Goal: Task Accomplishment & Management: Complete application form

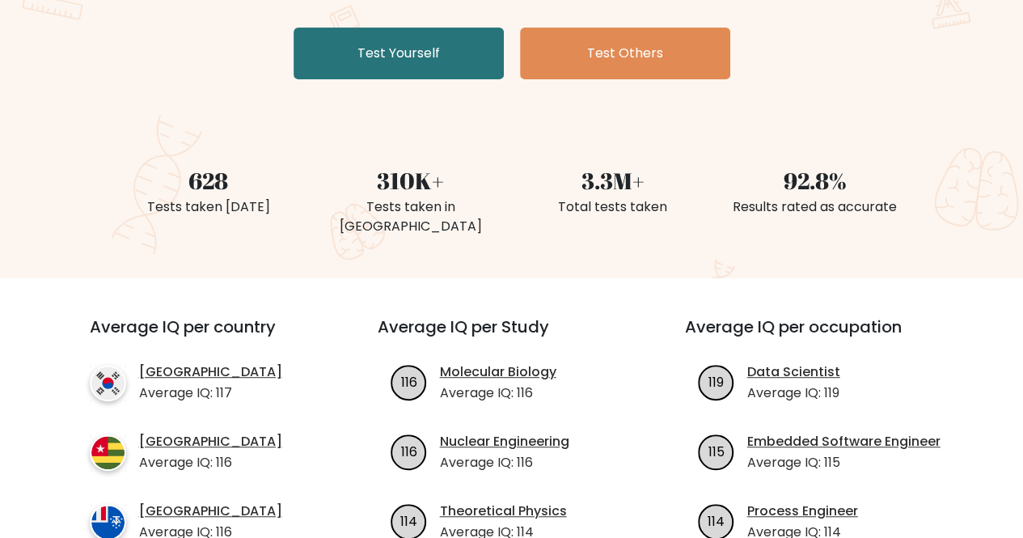
scroll to position [323, 0]
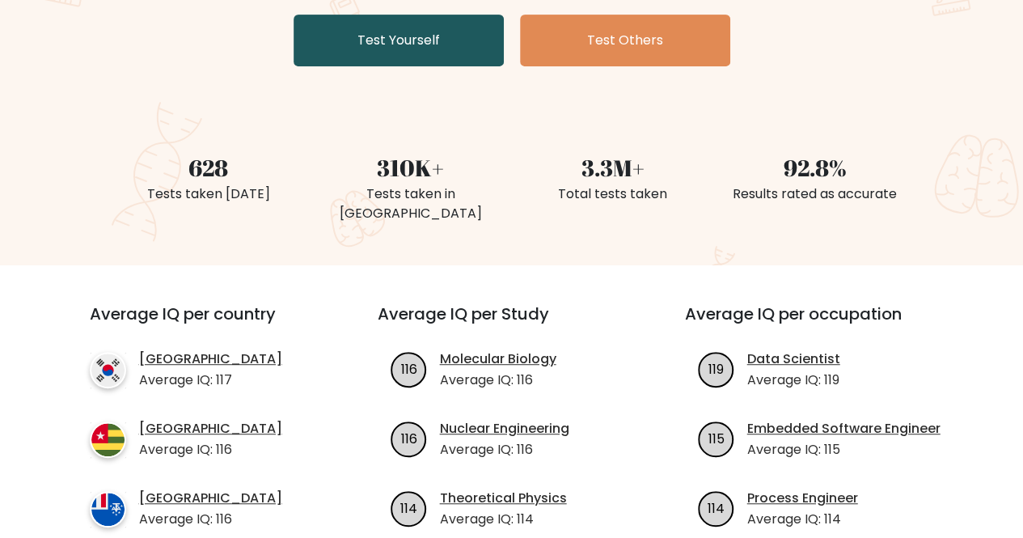
click at [415, 51] on link "Test Yourself" at bounding box center [398, 41] width 210 height 52
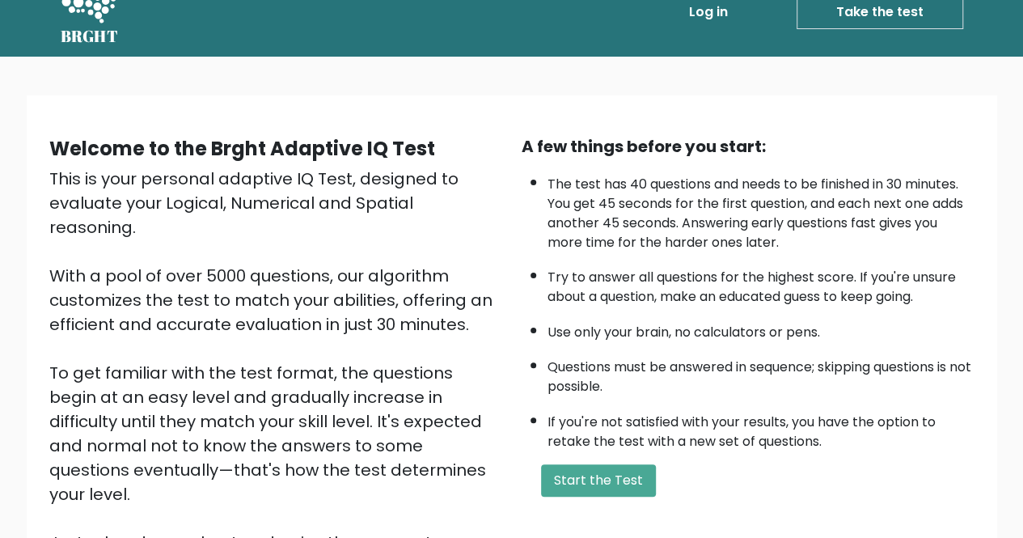
scroll to position [97, 0]
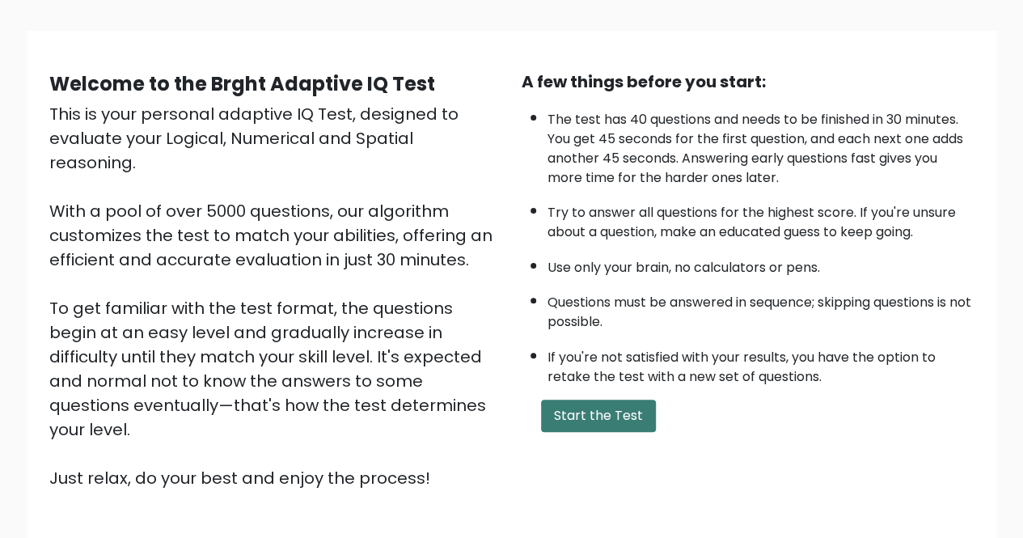
click at [603, 400] on button "Start the Test" at bounding box center [598, 415] width 115 height 32
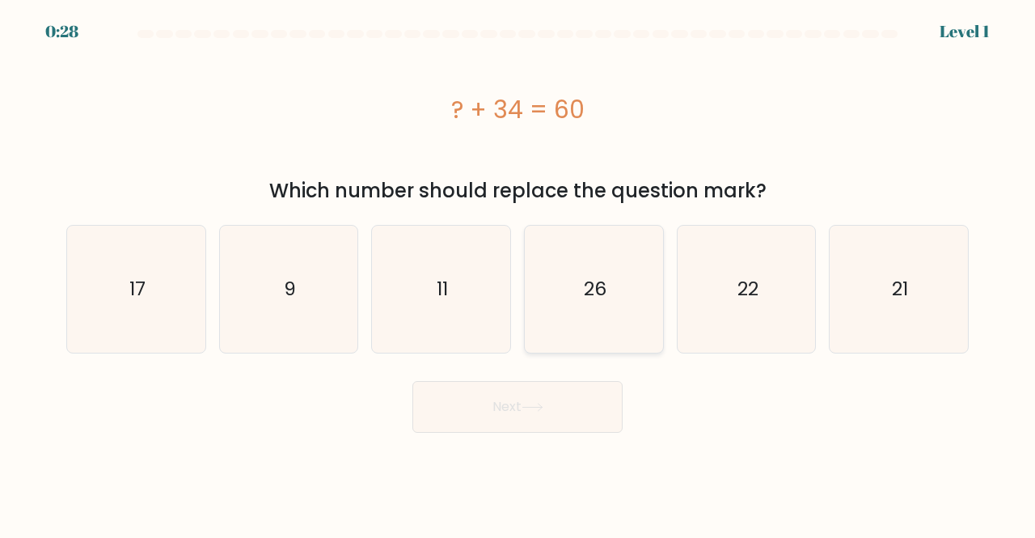
click at [603, 293] on text "26" at bounding box center [595, 289] width 23 height 27
click at [518, 273] on input "d. 26" at bounding box center [517, 271] width 1 height 4
radio input "true"
click at [504, 392] on button "Next" at bounding box center [517, 407] width 210 height 52
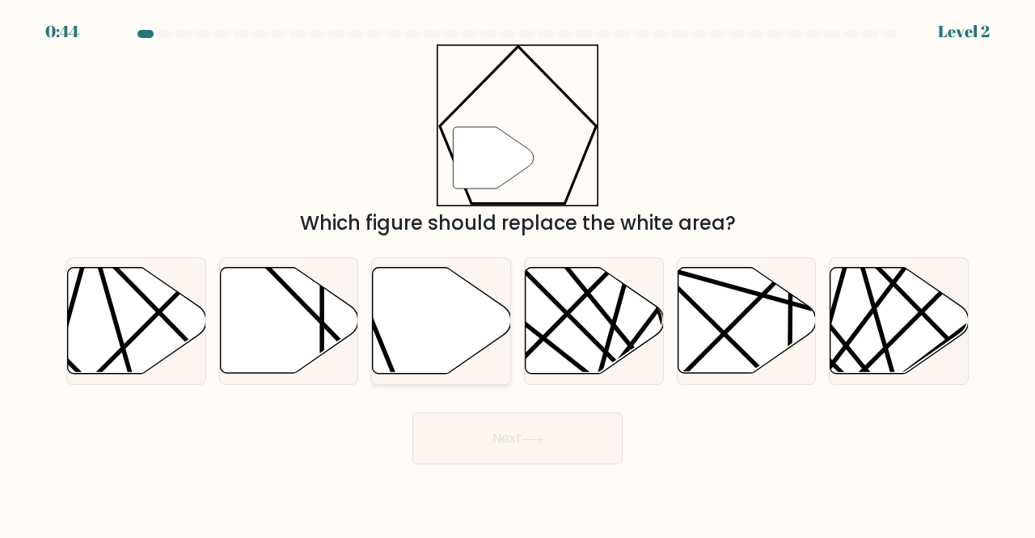
click at [404, 337] on icon at bounding box center [442, 321] width 138 height 106
click at [517, 273] on input "c." at bounding box center [517, 271] width 1 height 4
radio input "true"
click at [508, 437] on button "Next" at bounding box center [517, 438] width 210 height 52
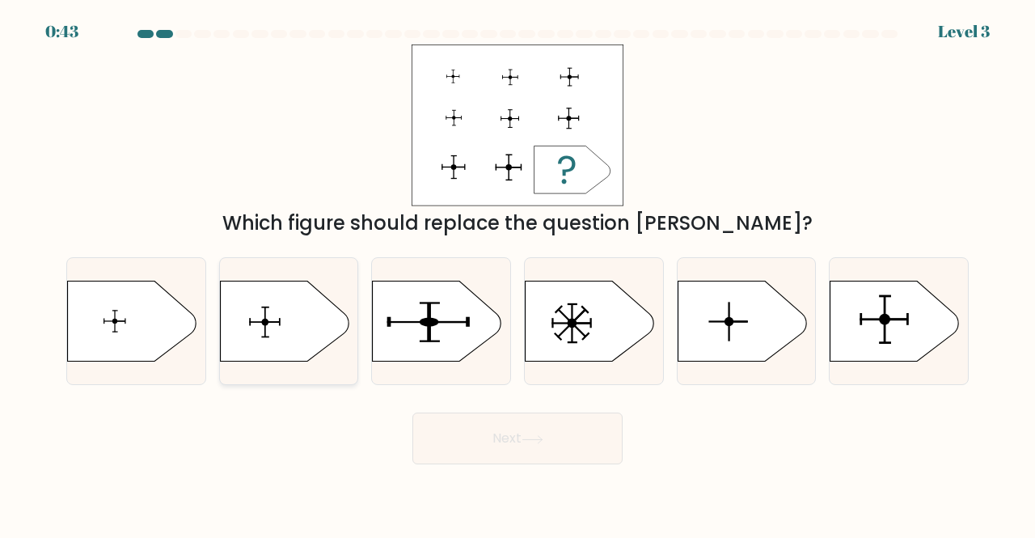
click at [287, 350] on icon at bounding box center [284, 320] width 129 height 81
click at [517, 273] on input "b." at bounding box center [517, 271] width 1 height 4
radio input "true"
click at [504, 453] on button "Next" at bounding box center [517, 438] width 210 height 52
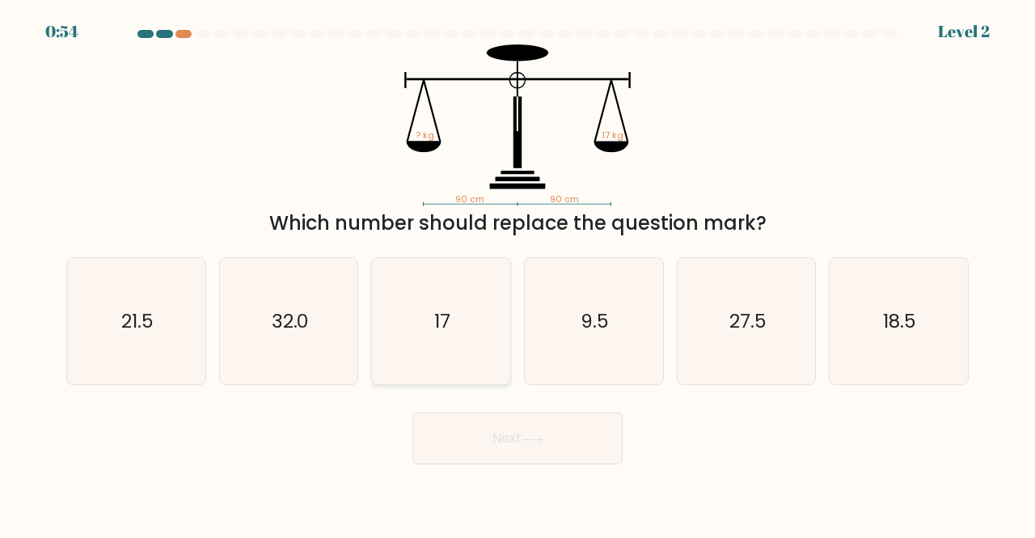
click at [441, 326] on text "17" at bounding box center [442, 320] width 16 height 27
click at [517, 273] on input "c. 17" at bounding box center [517, 271] width 1 height 4
radio input "true"
click at [533, 447] on button "Next" at bounding box center [517, 438] width 210 height 52
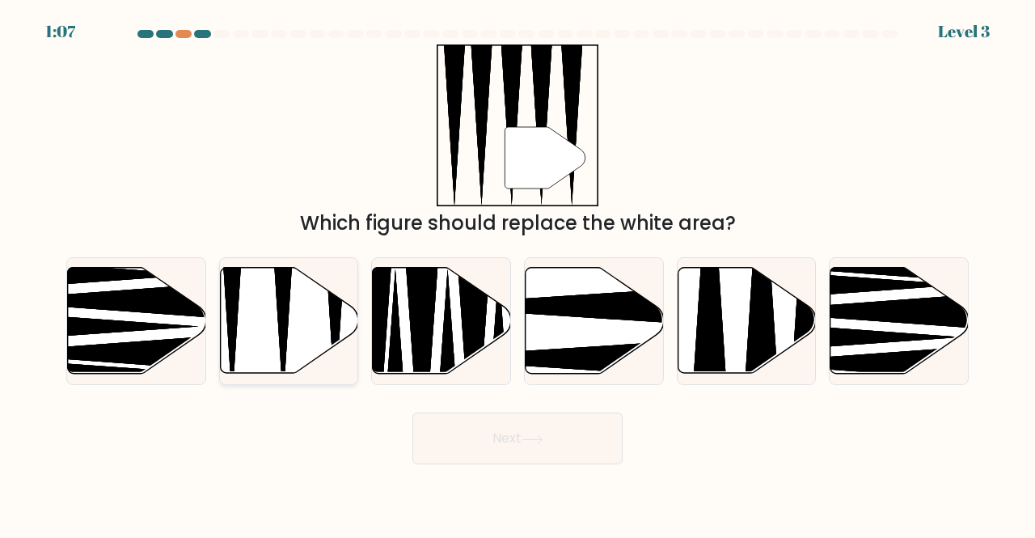
click at [320, 329] on icon at bounding box center [289, 321] width 138 height 106
click at [517, 273] on input "b." at bounding box center [517, 271] width 1 height 4
radio input "true"
click at [569, 452] on button "Next" at bounding box center [517, 438] width 210 height 52
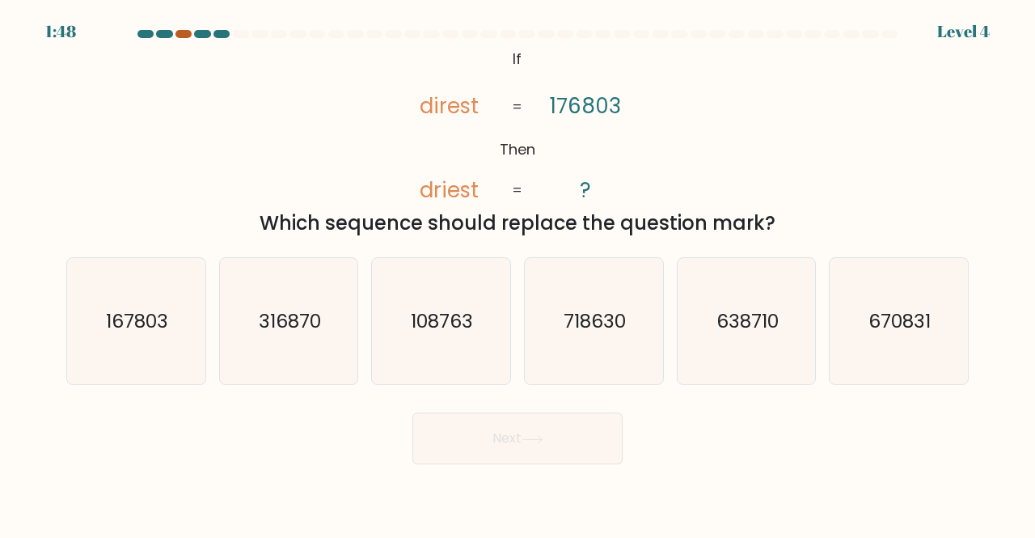
click at [183, 37] on div at bounding box center [183, 34] width 16 height 8
click at [184, 36] on div at bounding box center [183, 34] width 16 height 8
click at [466, 284] on icon "108763" at bounding box center [440, 321] width 127 height 127
click at [517, 273] on input "c. 108763" at bounding box center [517, 271] width 1 height 4
radio input "true"
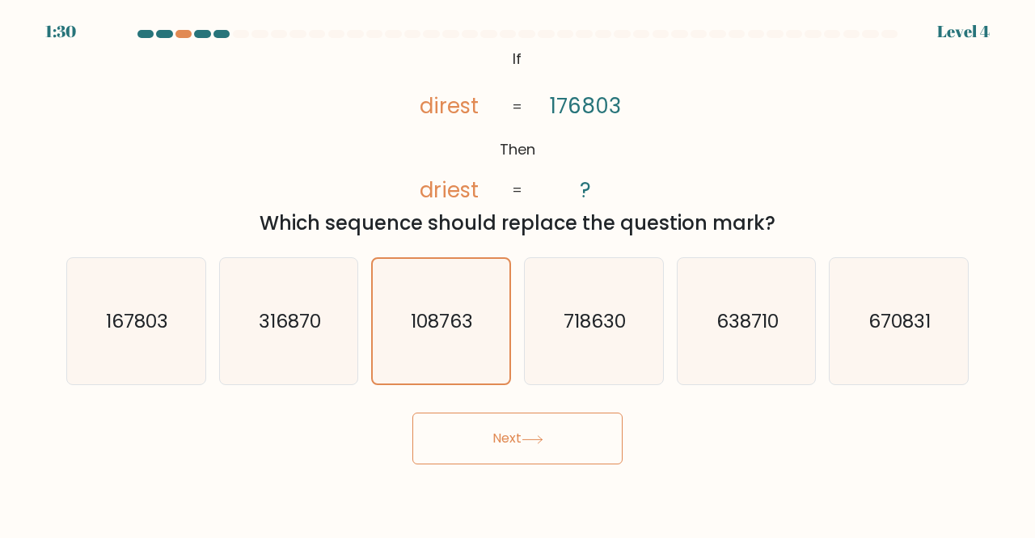
click at [556, 438] on button "Next" at bounding box center [517, 438] width 210 height 52
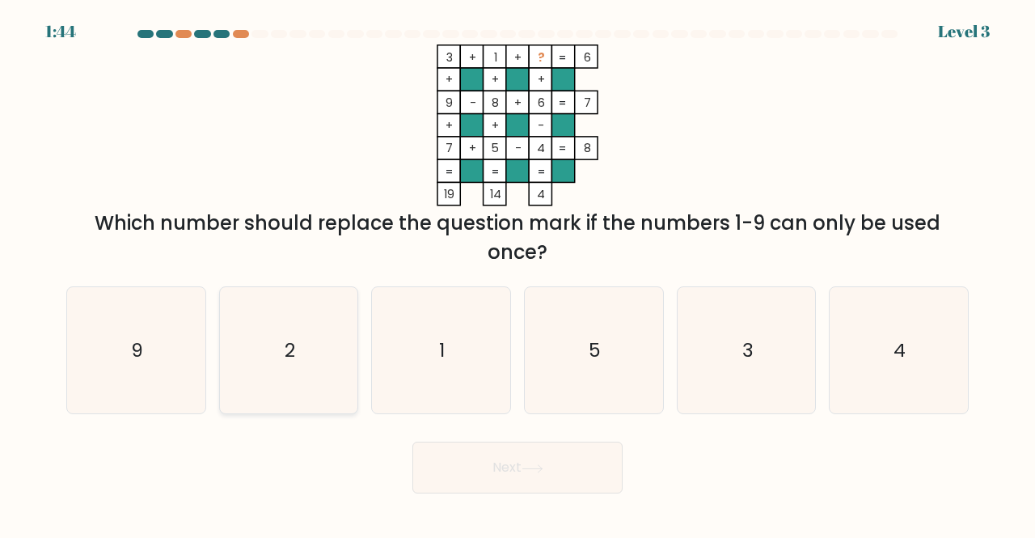
click at [304, 342] on icon "2" at bounding box center [289, 350] width 127 height 127
click at [517, 273] on input "b. 2" at bounding box center [517, 271] width 1 height 4
radio input "true"
click at [579, 471] on button "Next" at bounding box center [517, 467] width 210 height 52
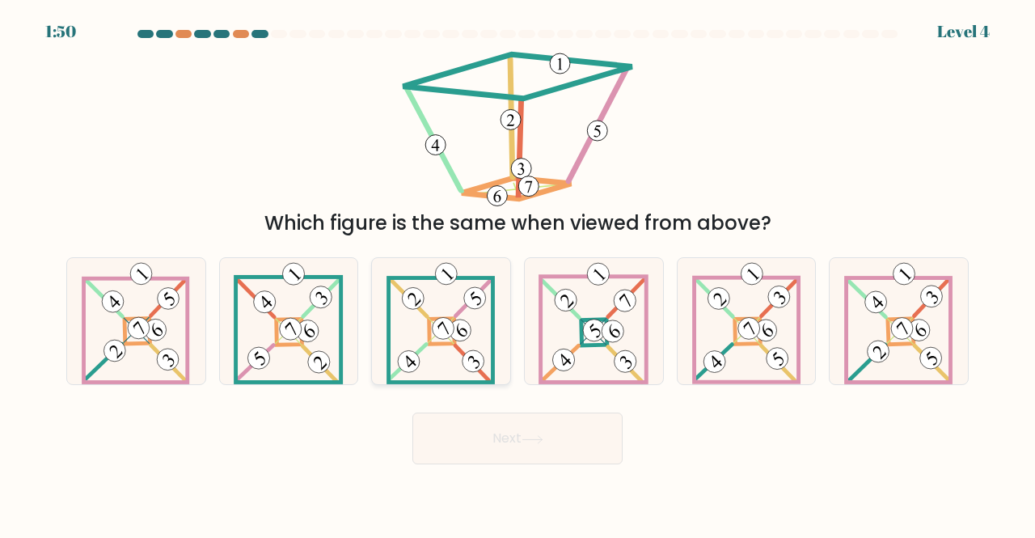
click at [477, 335] on icon at bounding box center [440, 321] width 109 height 127
click at [517, 273] on input "c." at bounding box center [517, 271] width 1 height 4
radio input "true"
click at [551, 420] on button "Next" at bounding box center [517, 438] width 210 height 52
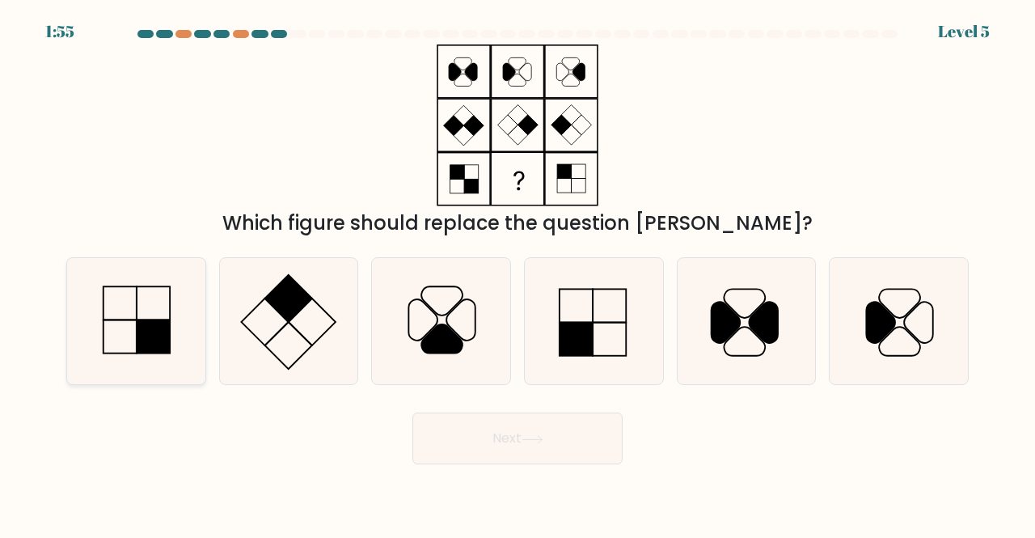
click at [139, 332] on rect at bounding box center [153, 336] width 33 height 33
click at [517, 273] on input "a." at bounding box center [517, 271] width 1 height 4
radio input "true"
click at [521, 441] on button "Next" at bounding box center [517, 438] width 210 height 52
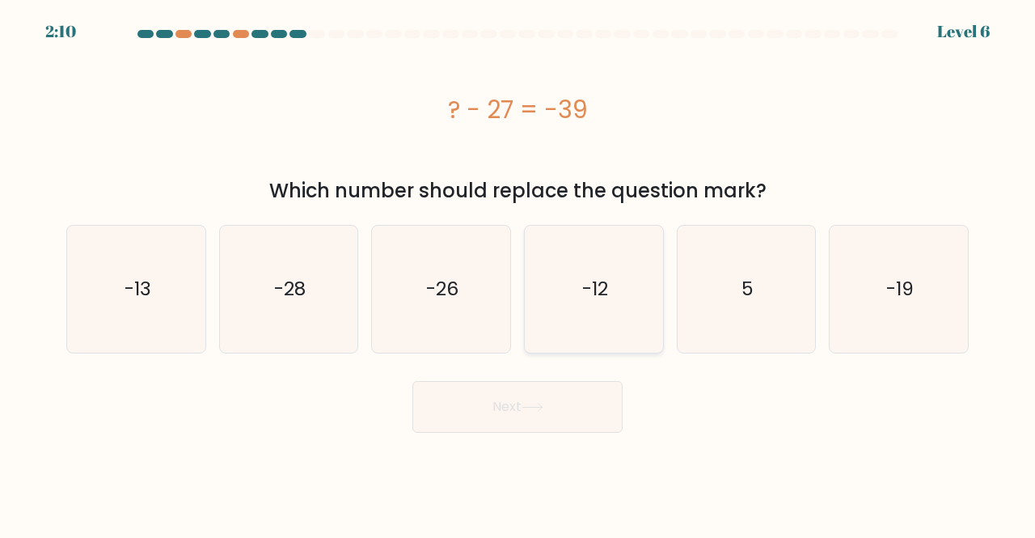
click at [564, 300] on icon "-12" at bounding box center [593, 289] width 127 height 127
click at [518, 273] on input "d. -12" at bounding box center [517, 271] width 1 height 4
radio input "true"
click at [518, 392] on button "Next" at bounding box center [517, 407] width 210 height 52
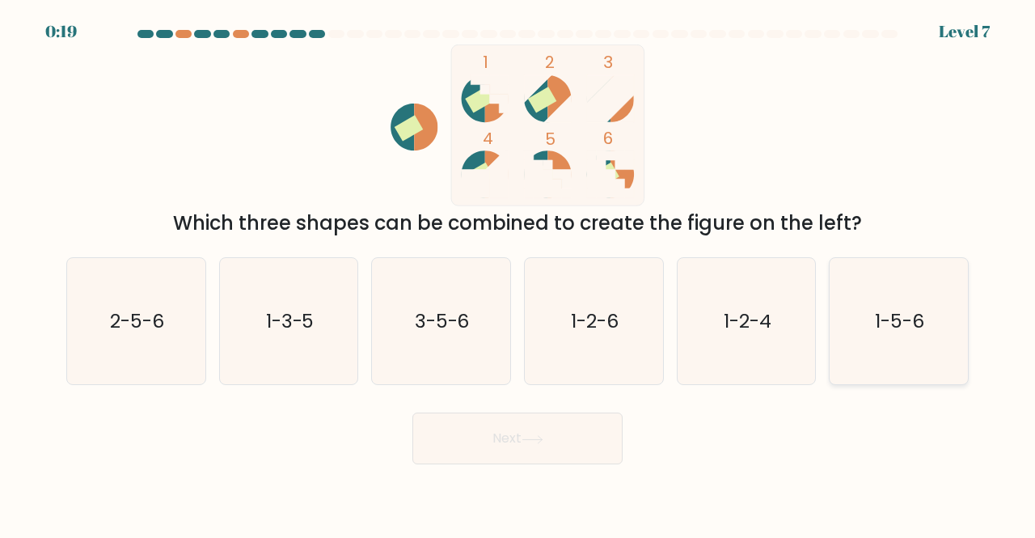
click at [891, 339] on icon "1-5-6" at bounding box center [898, 321] width 127 height 127
click at [518, 273] on input "f. 1-5-6" at bounding box center [517, 271] width 1 height 4
radio input "true"
click at [556, 434] on button "Next" at bounding box center [517, 438] width 210 height 52
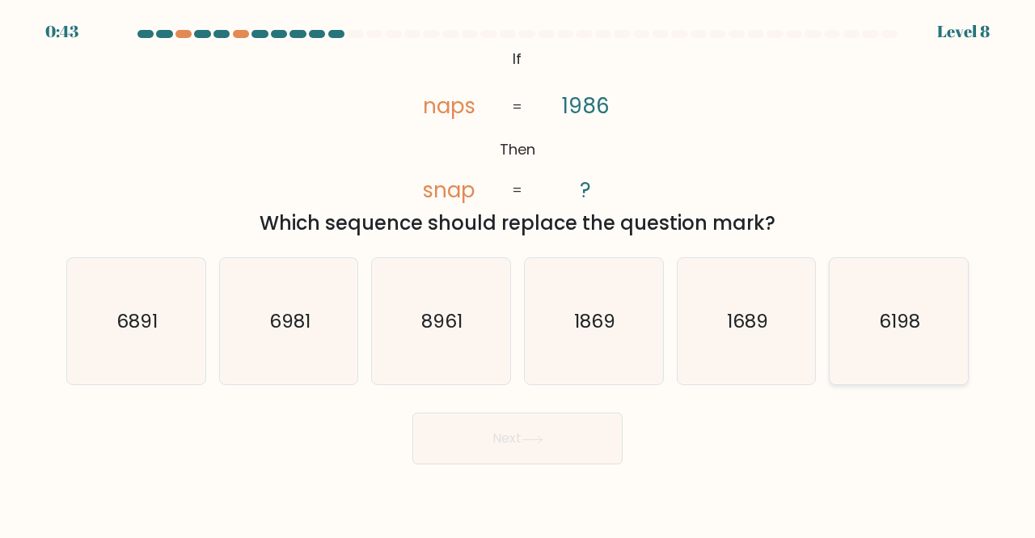
click at [916, 348] on icon "6198" at bounding box center [898, 321] width 127 height 127
click at [518, 273] on input "f. 6198" at bounding box center [517, 271] width 1 height 4
radio input "true"
click at [495, 415] on button "Next" at bounding box center [517, 438] width 210 height 52
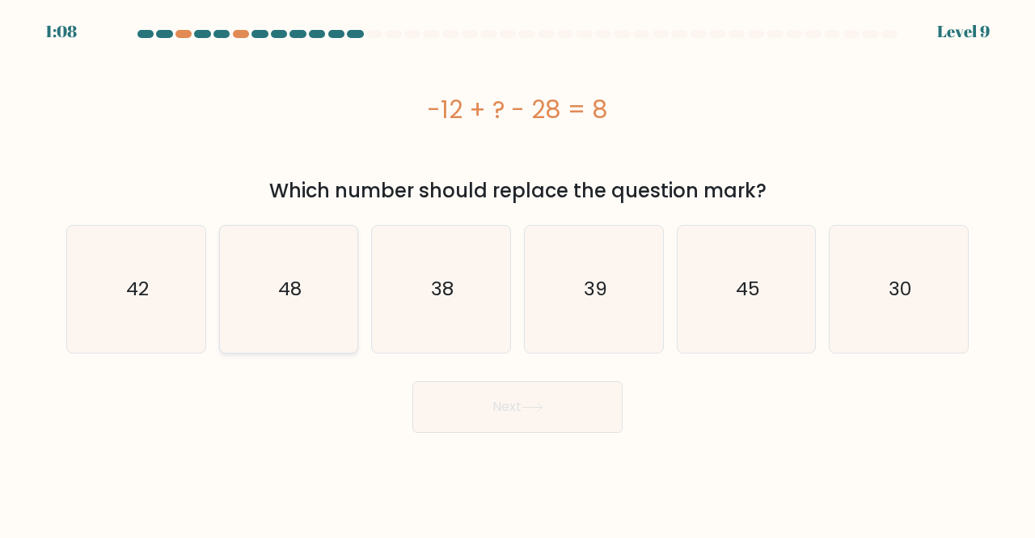
click at [318, 292] on icon "48" at bounding box center [289, 289] width 127 height 127
click at [517, 273] on input "b. 48" at bounding box center [517, 271] width 1 height 4
radio input "true"
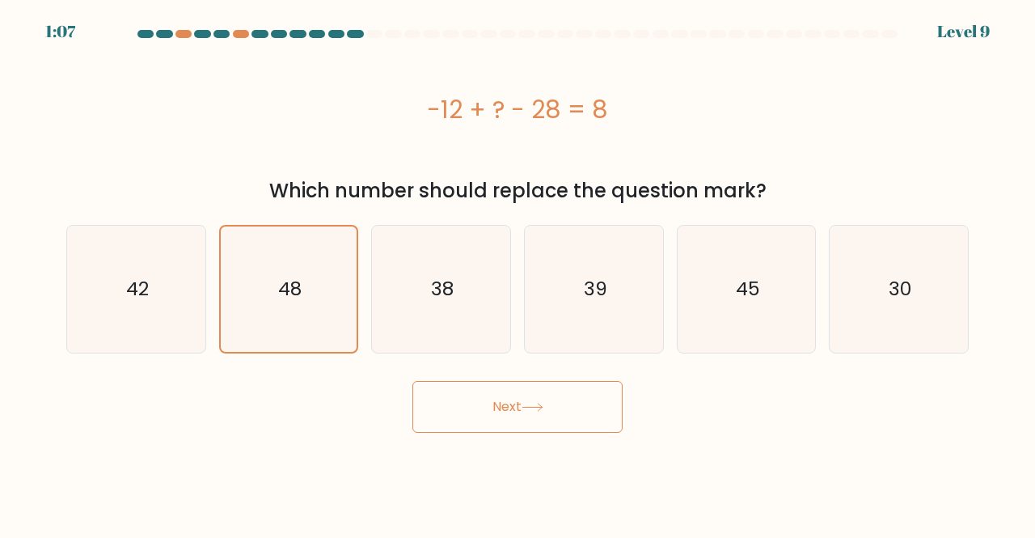
click at [512, 394] on button "Next" at bounding box center [517, 407] width 210 height 52
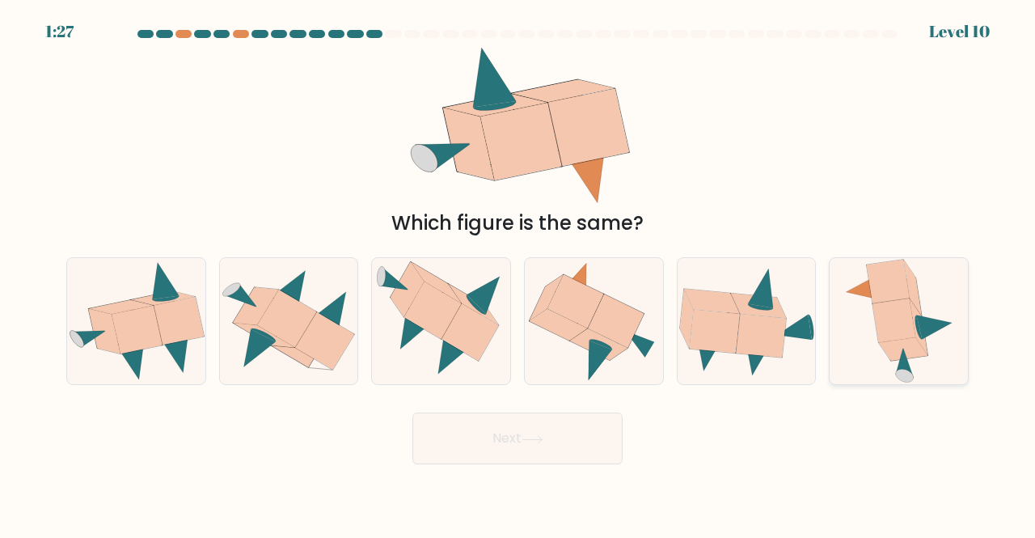
click at [912, 339] on icon at bounding box center [903, 348] width 49 height 23
click at [518, 273] on input "f." at bounding box center [517, 271] width 1 height 4
radio input "true"
click at [514, 437] on button "Next" at bounding box center [517, 438] width 210 height 52
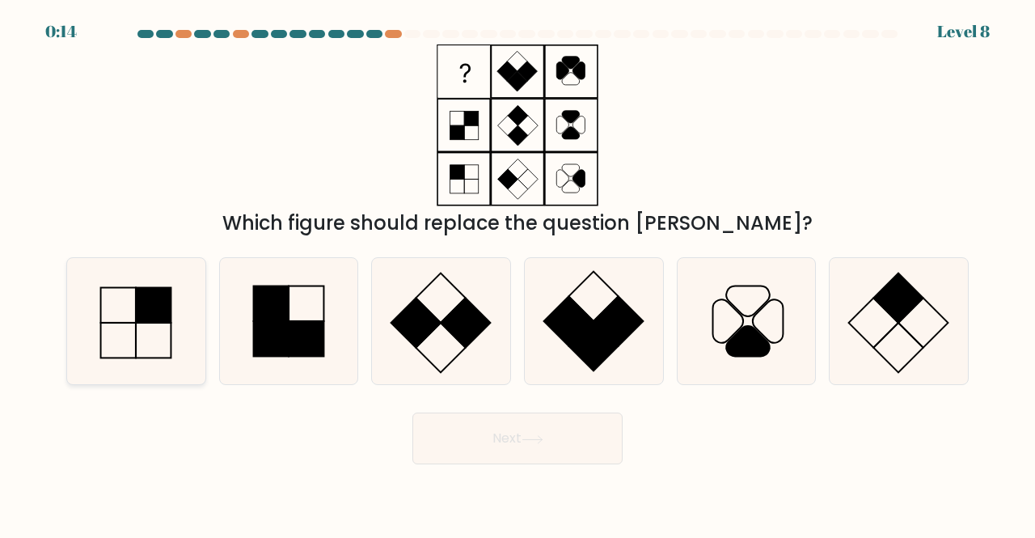
click at [126, 313] on icon at bounding box center [136, 321] width 127 height 127
click at [517, 273] on input "a." at bounding box center [517, 271] width 1 height 4
radio input "true"
click at [456, 444] on button "Next" at bounding box center [517, 438] width 210 height 52
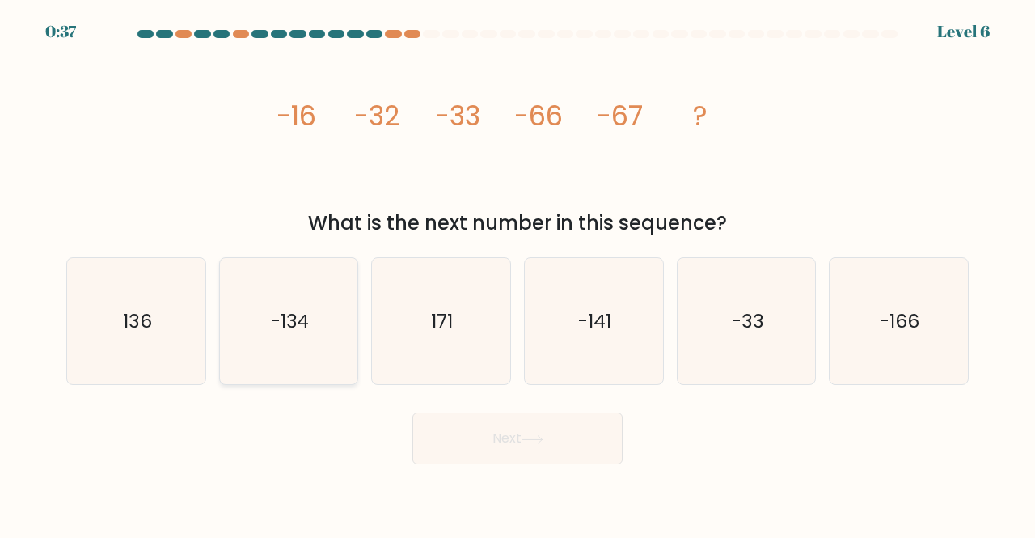
click at [317, 348] on icon "-134" at bounding box center [289, 321] width 127 height 127
click at [517, 273] on input "b. -134" at bounding box center [517, 271] width 1 height 4
radio input "true"
click at [542, 437] on icon at bounding box center [532, 439] width 22 height 9
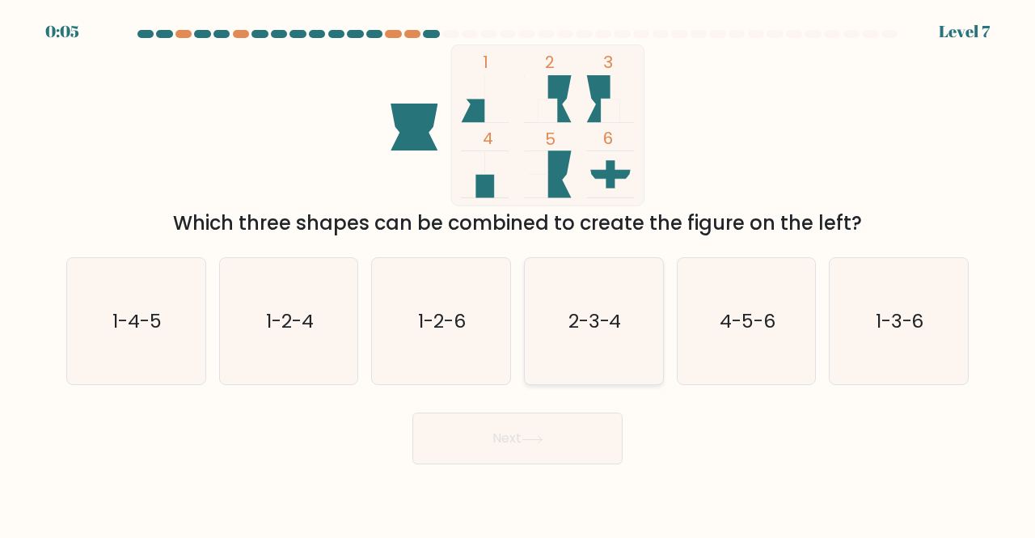
click at [580, 352] on icon "2-3-4" at bounding box center [593, 321] width 127 height 127
click at [518, 273] on input "d. 2-3-4" at bounding box center [517, 271] width 1 height 4
radio input "true"
click at [507, 453] on button "Next" at bounding box center [517, 438] width 210 height 52
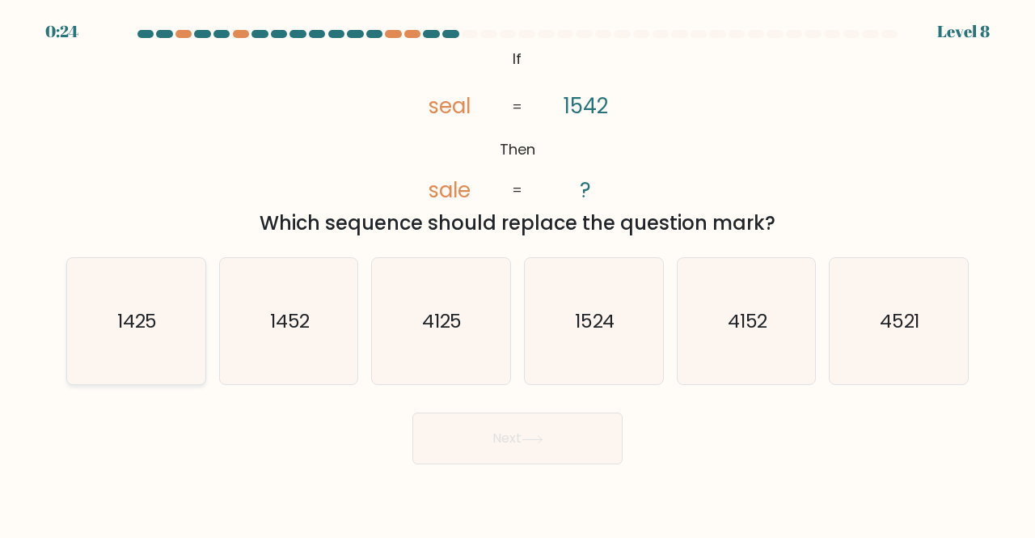
click at [142, 323] on text "1425" at bounding box center [137, 320] width 40 height 27
click at [517, 273] on input "a. 1425" at bounding box center [517, 271] width 1 height 4
radio input "true"
click at [487, 449] on button "Next" at bounding box center [517, 438] width 210 height 52
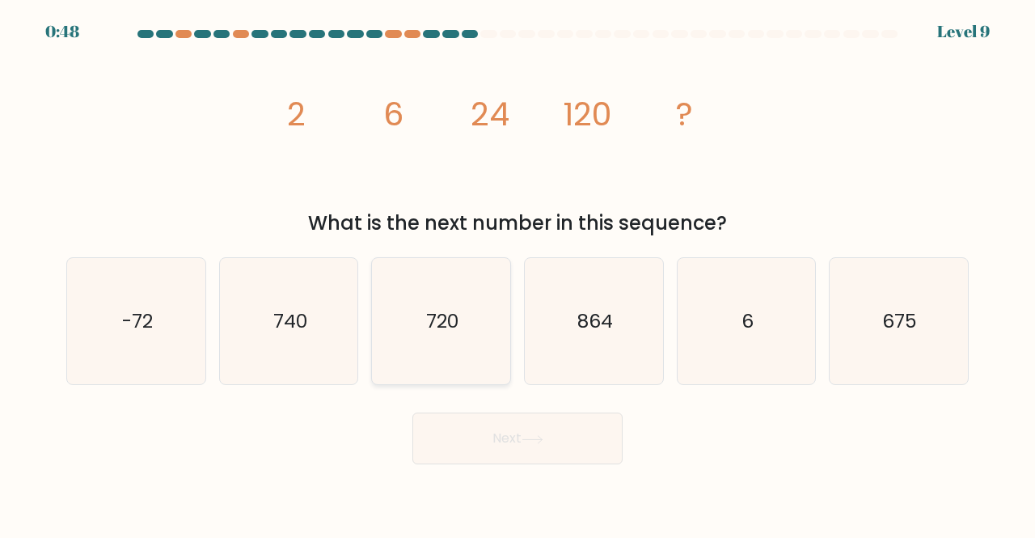
click at [440, 367] on icon "720" at bounding box center [440, 321] width 127 height 127
click at [517, 273] on input "c. 720" at bounding box center [517, 271] width 1 height 4
radio input "true"
click at [509, 436] on button "Next" at bounding box center [517, 438] width 210 height 52
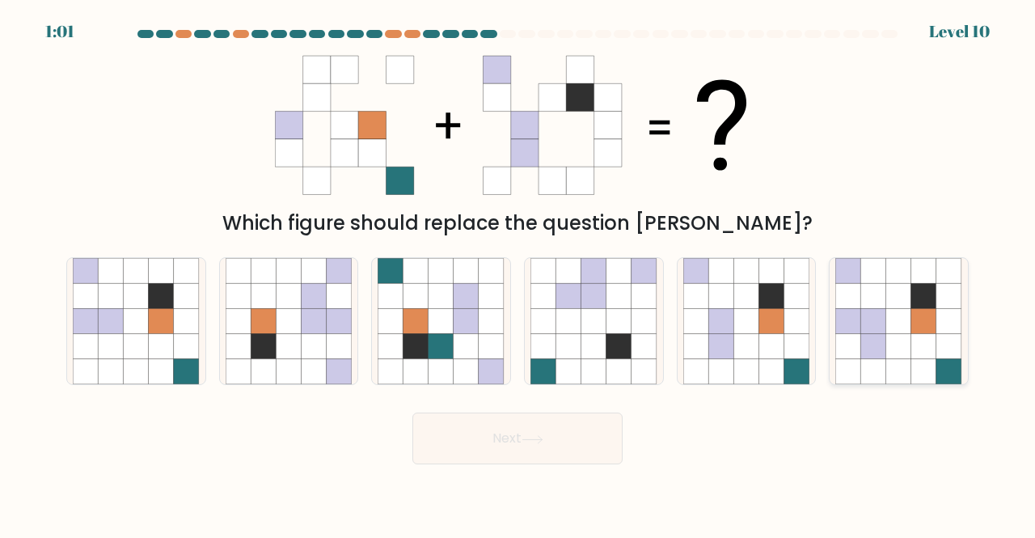
click at [946, 352] on icon at bounding box center [948, 346] width 25 height 25
click at [518, 273] on input "f." at bounding box center [517, 271] width 1 height 4
radio input "true"
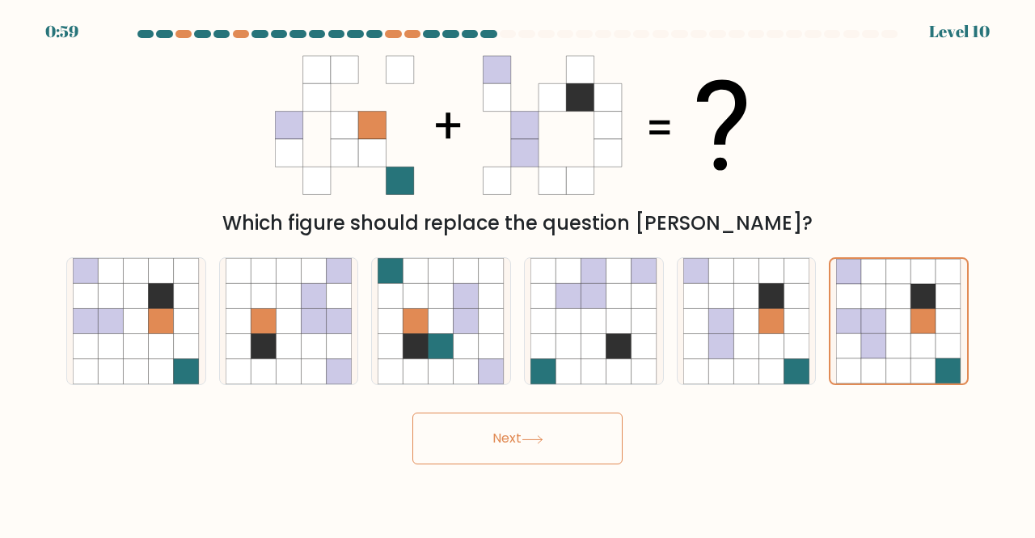
click at [530, 449] on button "Next" at bounding box center [517, 438] width 210 height 52
click at [537, 428] on button "Next" at bounding box center [517, 438] width 210 height 52
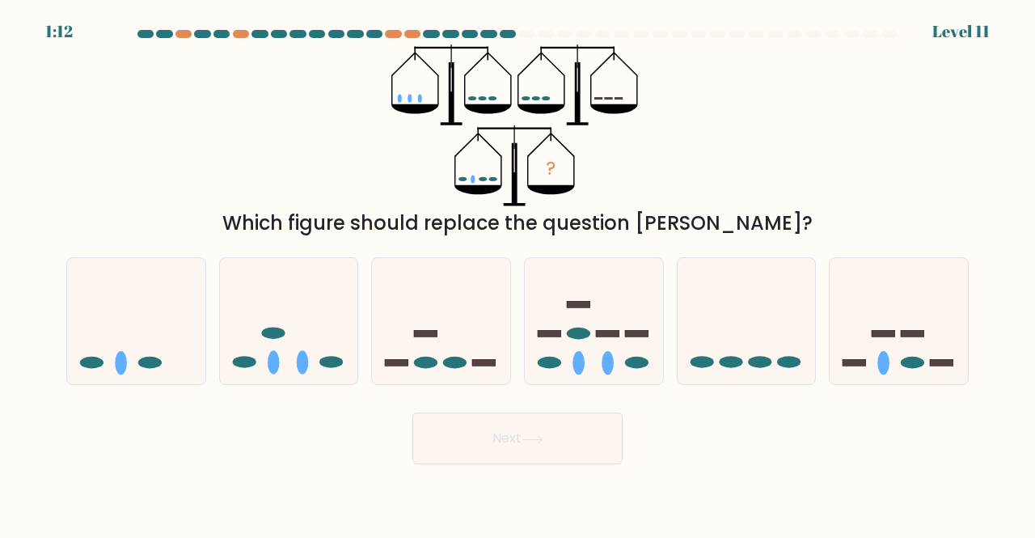
click at [484, 134] on icon "?" at bounding box center [517, 125] width 252 height 162
click at [294, 342] on icon at bounding box center [289, 321] width 138 height 114
click at [517, 273] on input "b." at bounding box center [517, 271] width 1 height 4
radio input "true"
click at [525, 436] on icon at bounding box center [532, 439] width 22 height 9
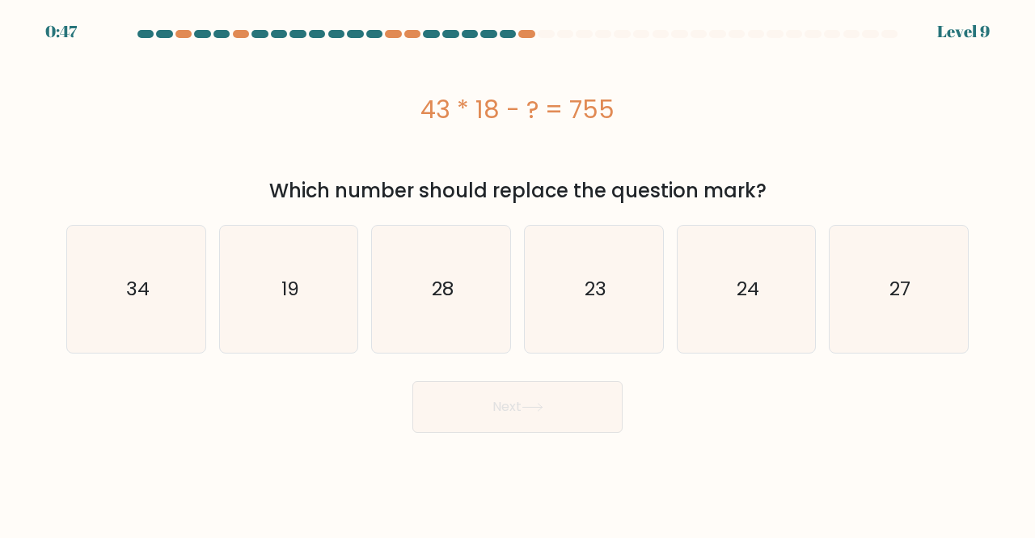
click at [722, 484] on body "0:47 Level 9 a." at bounding box center [517, 269] width 1035 height 538
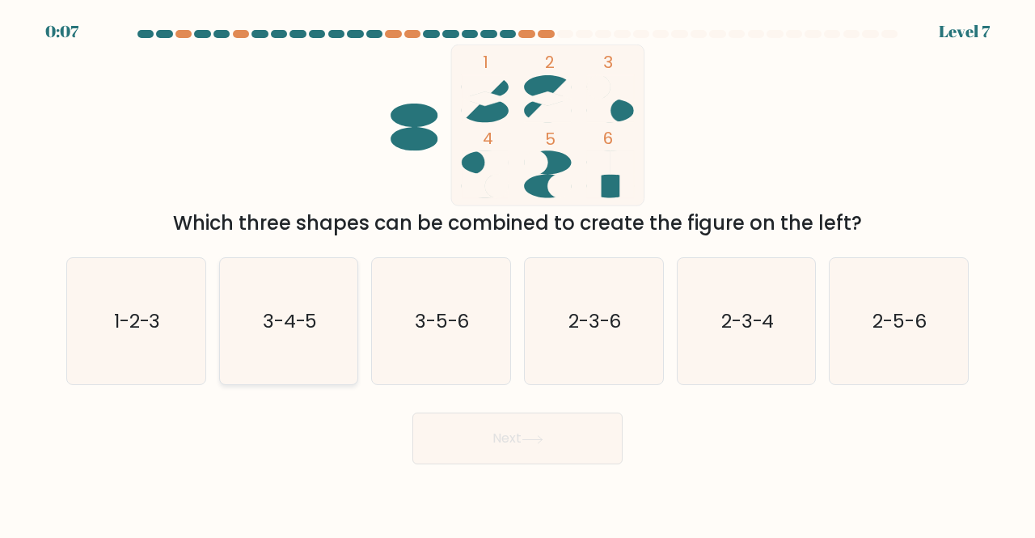
click at [295, 318] on text "3-4-5" at bounding box center [290, 320] width 55 height 27
click at [517, 273] on input "b. 3-4-5" at bounding box center [517, 271] width 1 height 4
radio input "true"
click at [485, 421] on button "Next" at bounding box center [517, 438] width 210 height 52
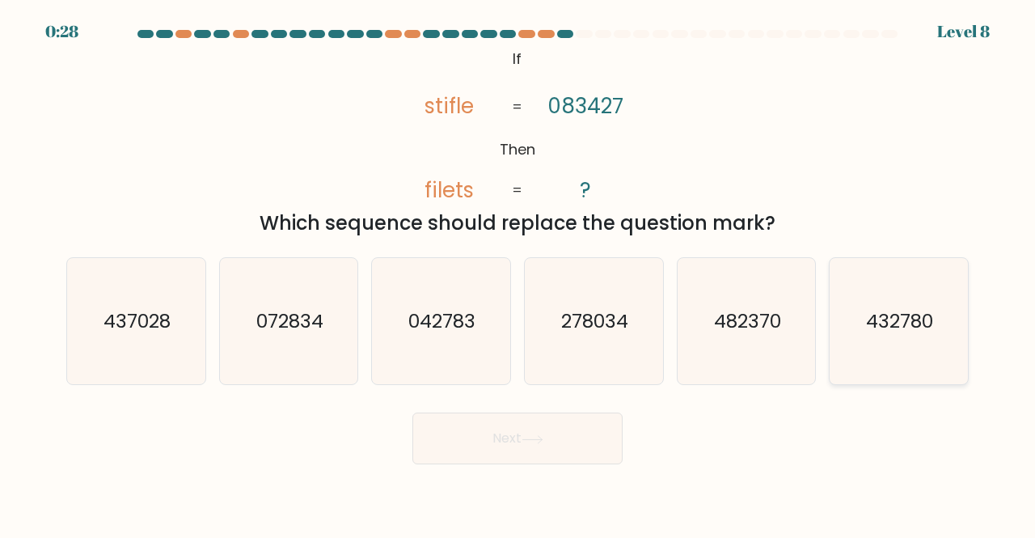
click at [908, 329] on text "432780" at bounding box center [900, 320] width 67 height 27
click at [518, 273] on input "f. 432780" at bounding box center [517, 271] width 1 height 4
radio input "true"
click at [546, 421] on button "Next" at bounding box center [517, 438] width 210 height 52
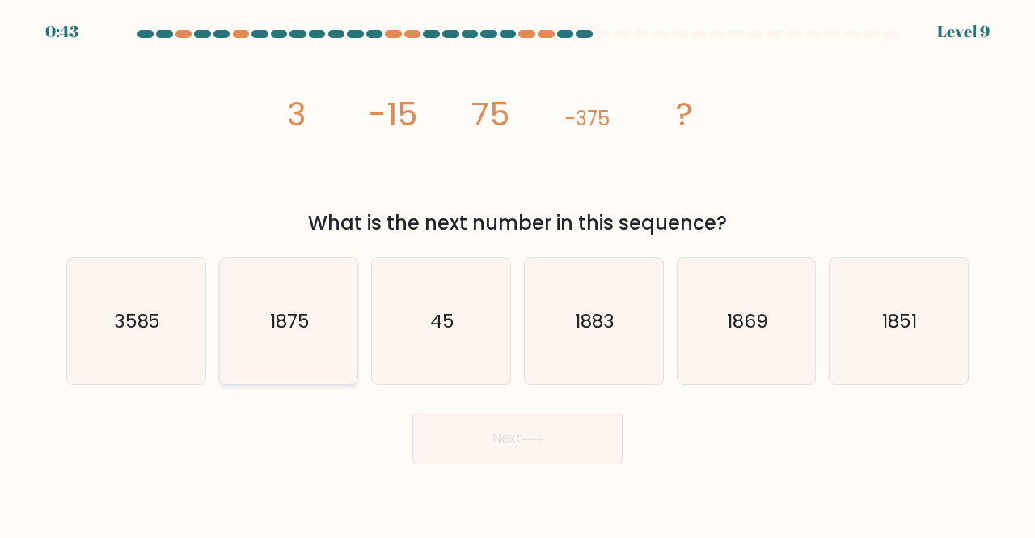
click at [304, 332] on text "1875" at bounding box center [290, 320] width 40 height 27
click at [517, 273] on input "b. 1875" at bounding box center [517, 271] width 1 height 4
radio input "true"
click at [521, 424] on button "Next" at bounding box center [517, 438] width 210 height 52
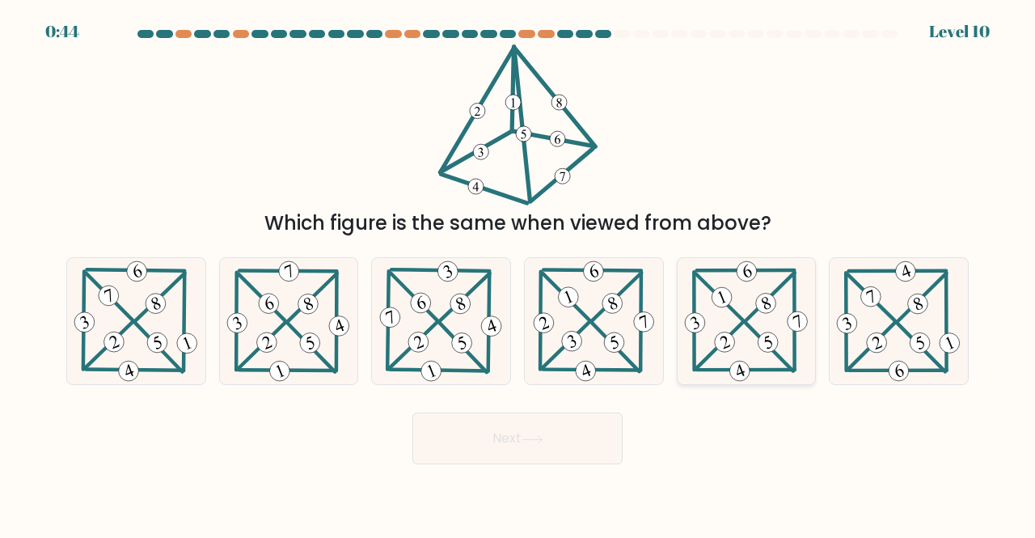
click at [750, 303] on icon at bounding box center [745, 321] width 129 height 127
click at [518, 273] on input "e." at bounding box center [517, 271] width 1 height 4
radio input "true"
click at [506, 444] on button "Next" at bounding box center [517, 438] width 210 height 52
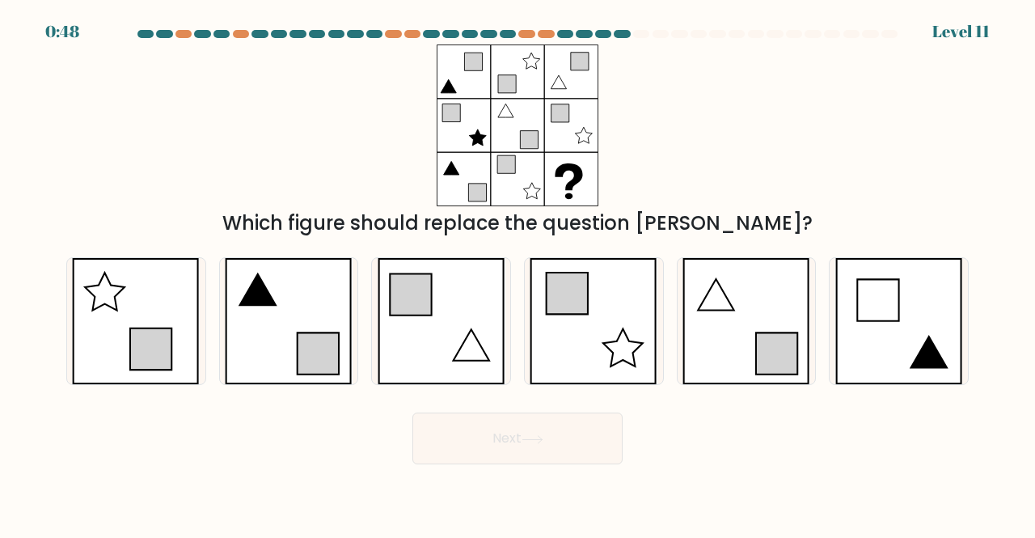
click at [506, 444] on button "Next" at bounding box center [517, 438] width 210 height 52
drag, startPoint x: 506, startPoint y: 444, endPoint x: 261, endPoint y: 293, distance: 287.8
click at [261, 293] on form at bounding box center [517, 247] width 1035 height 434
click at [323, 311] on icon at bounding box center [289, 321] width 128 height 127
click at [517, 273] on input "b." at bounding box center [517, 271] width 1 height 4
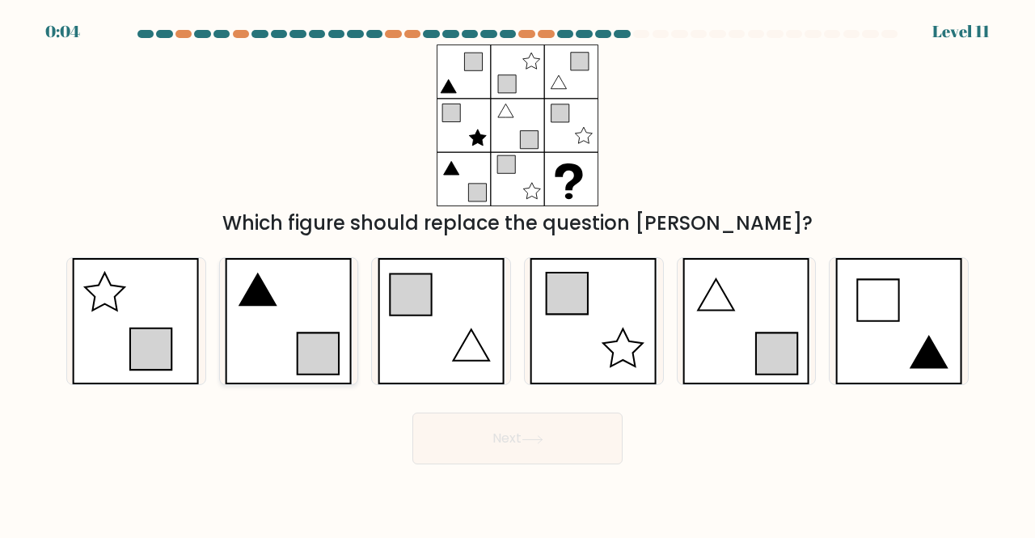
radio input "true"
click at [474, 434] on button "Next" at bounding box center [517, 438] width 210 height 52
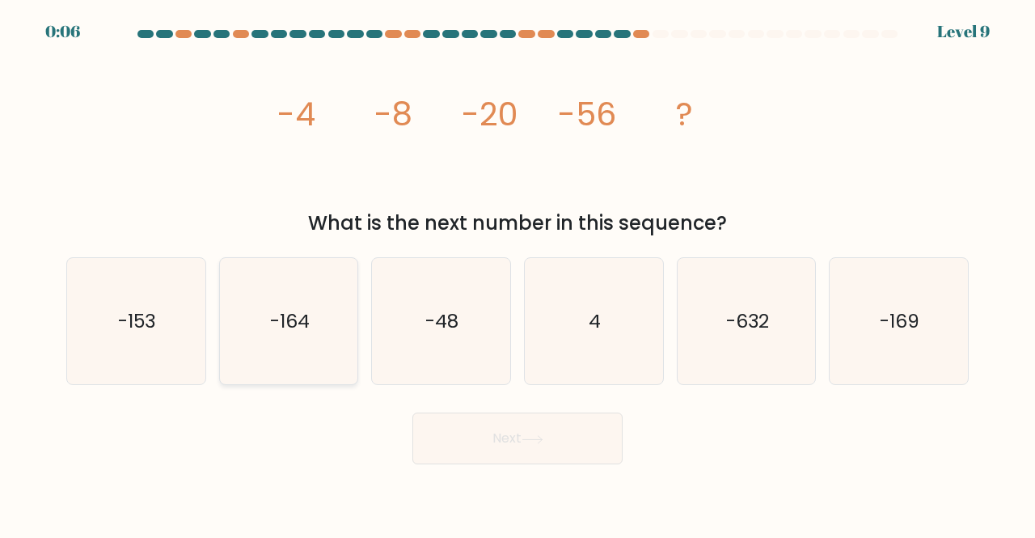
click at [257, 333] on icon "-164" at bounding box center [289, 321] width 127 height 127
click at [517, 273] on input "b. -164" at bounding box center [517, 271] width 1 height 4
radio input "true"
click at [504, 453] on button "Next" at bounding box center [517, 438] width 210 height 52
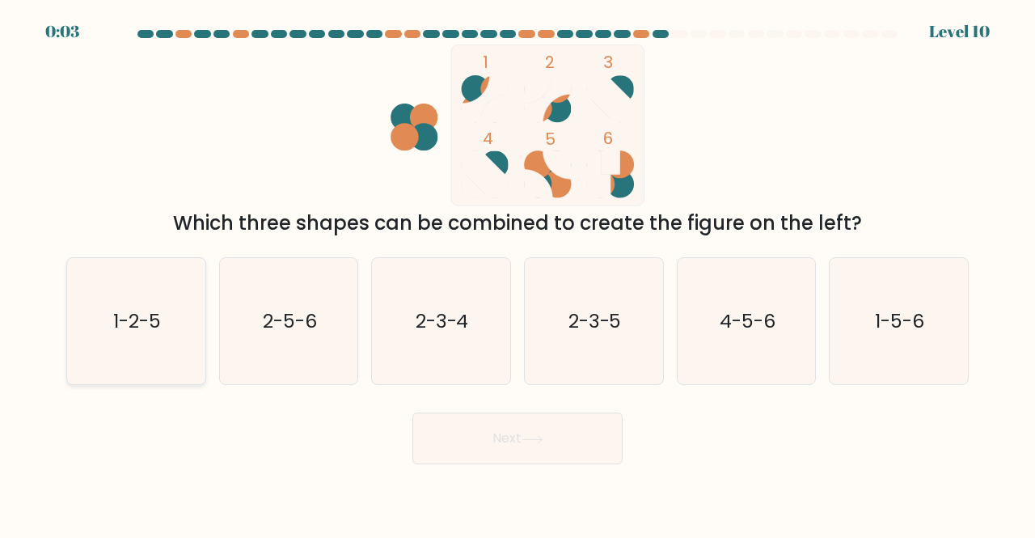
click at [178, 292] on icon "1-2-5" at bounding box center [136, 321] width 127 height 127
click at [517, 273] on input "a. 1-2-5" at bounding box center [517, 271] width 1 height 4
radio input "true"
click at [464, 432] on button "Next" at bounding box center [517, 438] width 210 height 52
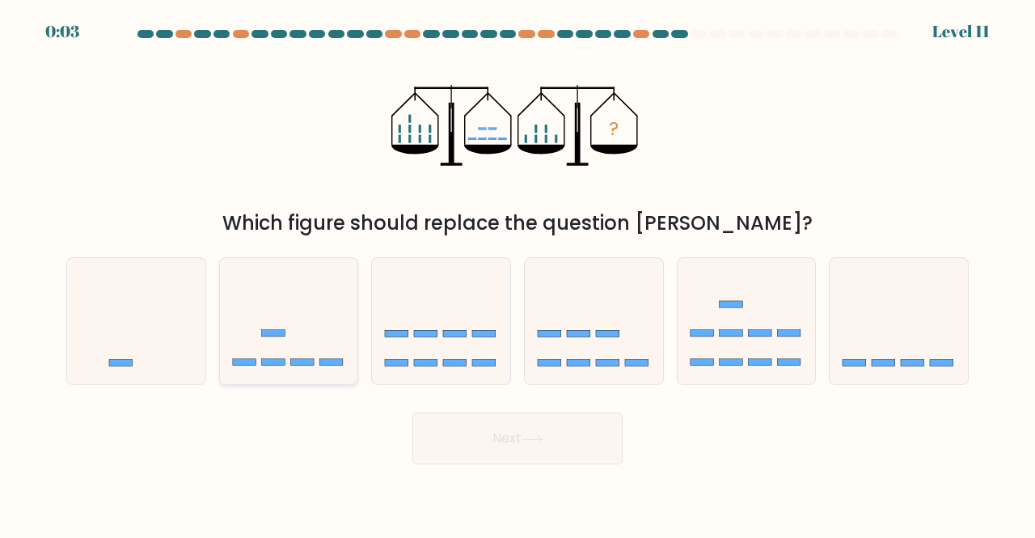
click at [291, 329] on icon at bounding box center [289, 321] width 138 height 114
click at [517, 273] on input "b." at bounding box center [517, 271] width 1 height 4
radio input "true"
click at [466, 426] on button "Next" at bounding box center [517, 438] width 210 height 52
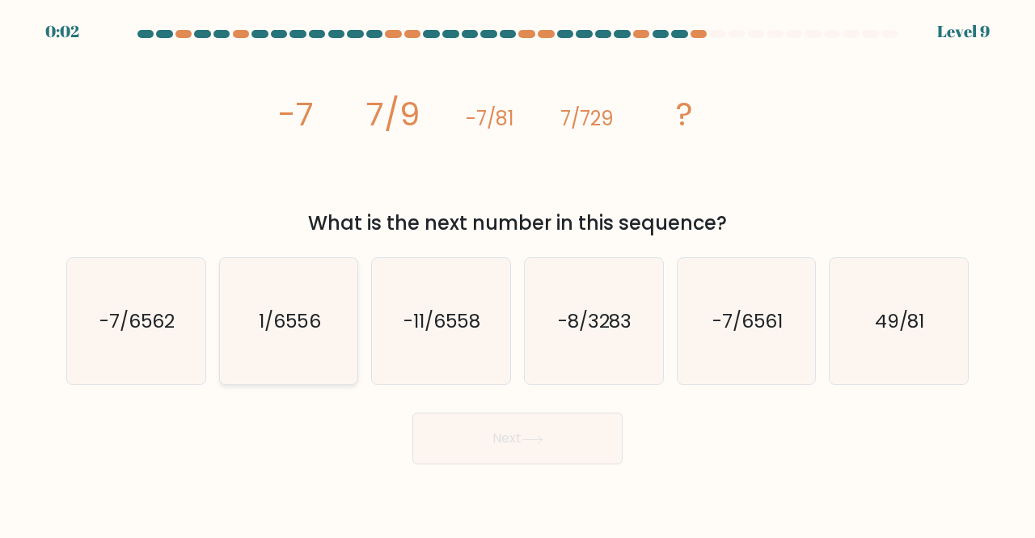
click at [292, 325] on text "1/6556" at bounding box center [290, 320] width 63 height 27
click at [517, 273] on input "b. 1/6556" at bounding box center [517, 271] width 1 height 4
radio input "true"
click at [530, 442] on icon at bounding box center [532, 439] width 22 height 9
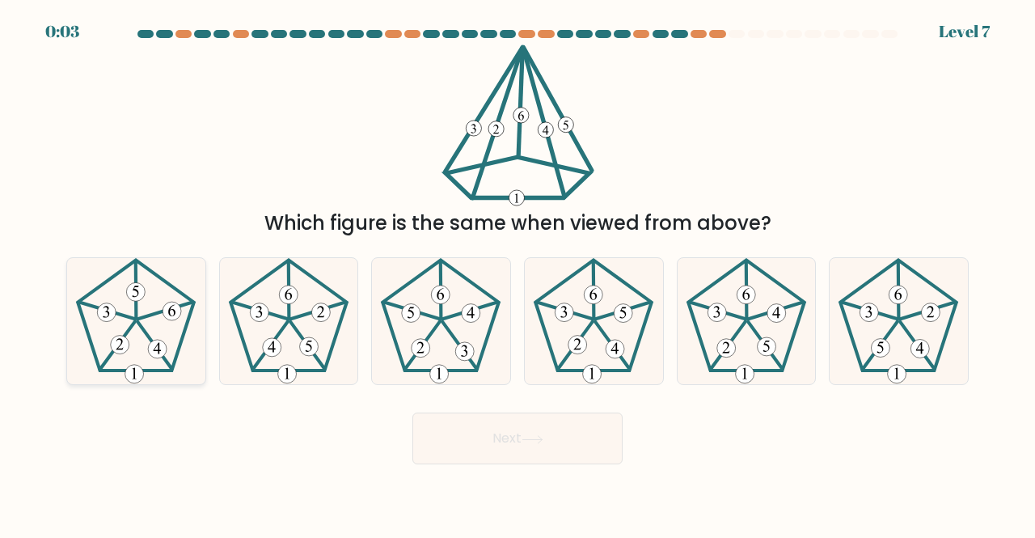
click at [122, 326] on icon at bounding box center [136, 321] width 127 height 127
click at [517, 273] on input "a." at bounding box center [517, 271] width 1 height 4
radio input "true"
click at [497, 445] on button "Next" at bounding box center [517, 438] width 210 height 52
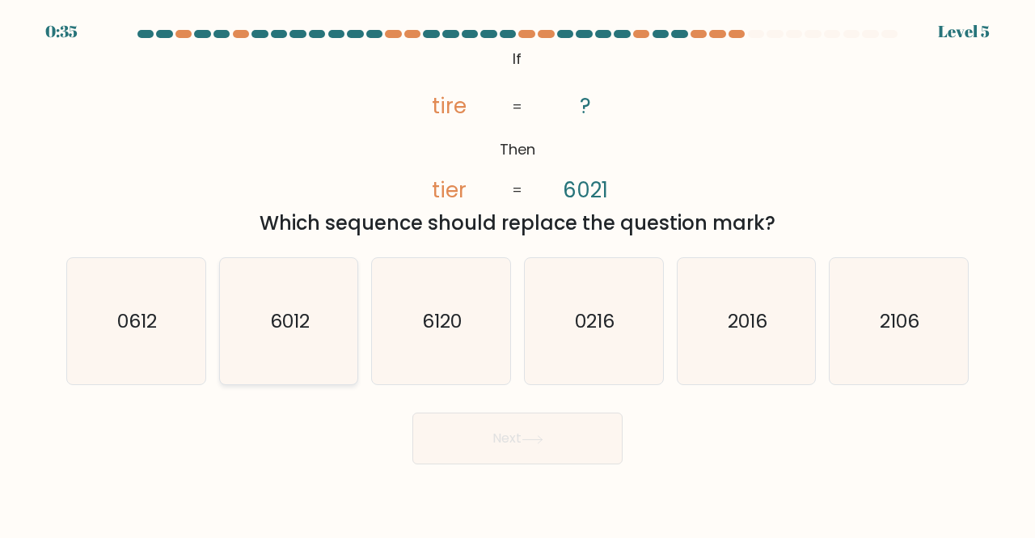
click at [241, 316] on icon "6012" at bounding box center [289, 321] width 127 height 127
click at [517, 273] on input "b. 6012" at bounding box center [517, 271] width 1 height 4
radio input "true"
click at [493, 444] on button "Next" at bounding box center [517, 438] width 210 height 52
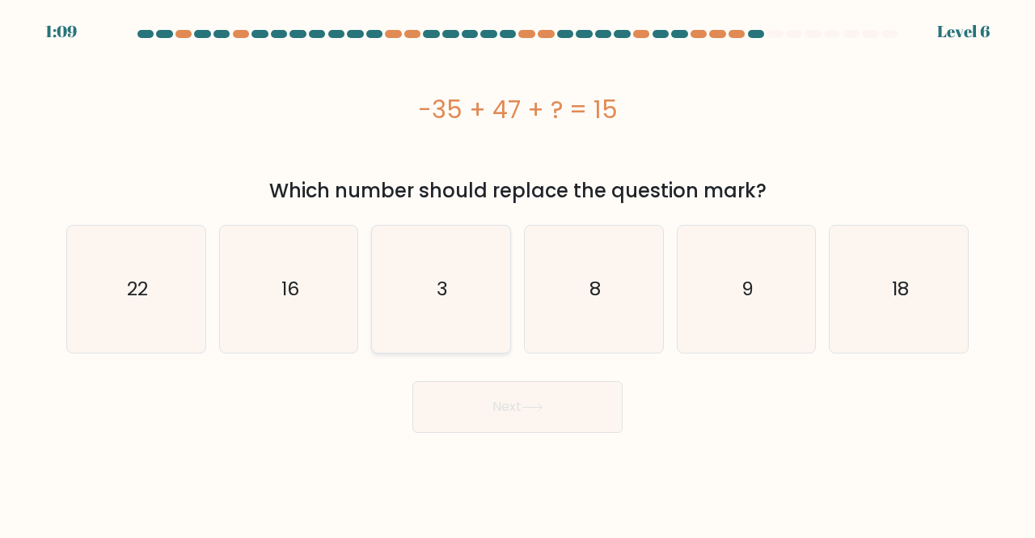
click at [438, 276] on text "3" at bounding box center [441, 289] width 11 height 27
click at [517, 273] on input "c. 3" at bounding box center [517, 271] width 1 height 4
radio input "true"
click at [513, 402] on button "Next" at bounding box center [517, 407] width 210 height 52
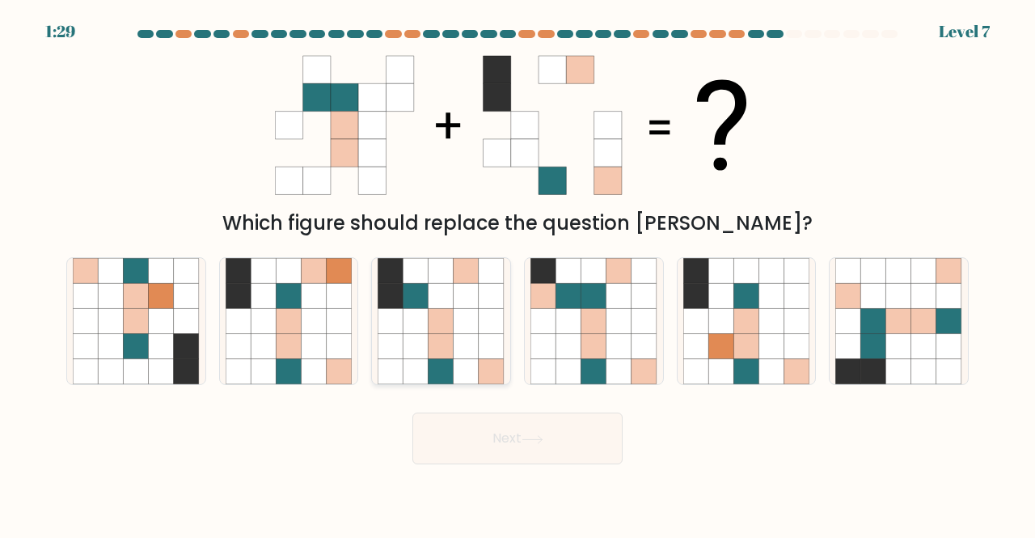
click at [419, 330] on icon at bounding box center [415, 320] width 25 height 25
click at [517, 273] on input "c." at bounding box center [517, 271] width 1 height 4
radio input "true"
click at [530, 437] on icon at bounding box center [532, 439] width 22 height 9
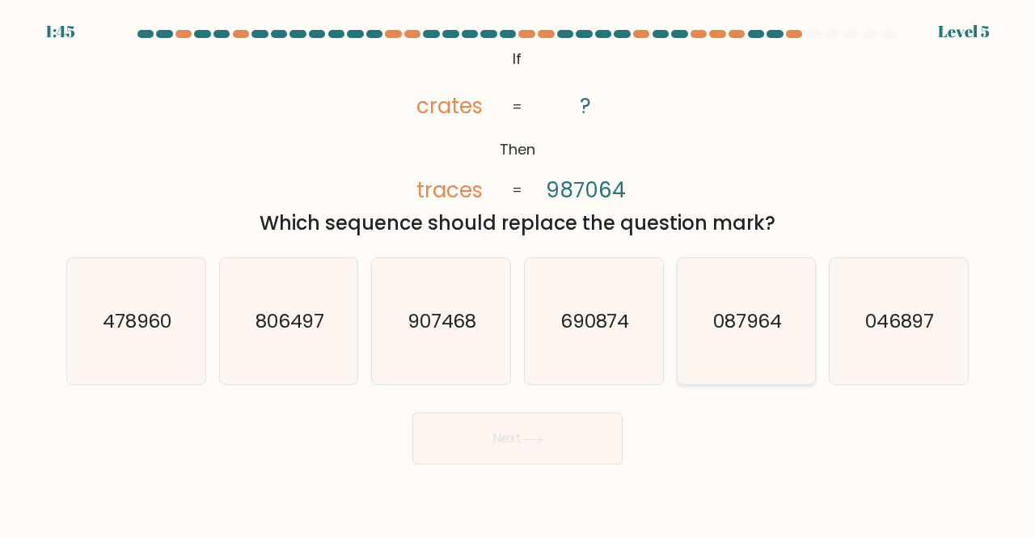
click at [738, 350] on icon "087964" at bounding box center [746, 321] width 127 height 127
click at [518, 273] on input "e. 087964" at bounding box center [517, 271] width 1 height 4
radio input "true"
click at [482, 443] on button "Next" at bounding box center [517, 438] width 210 height 52
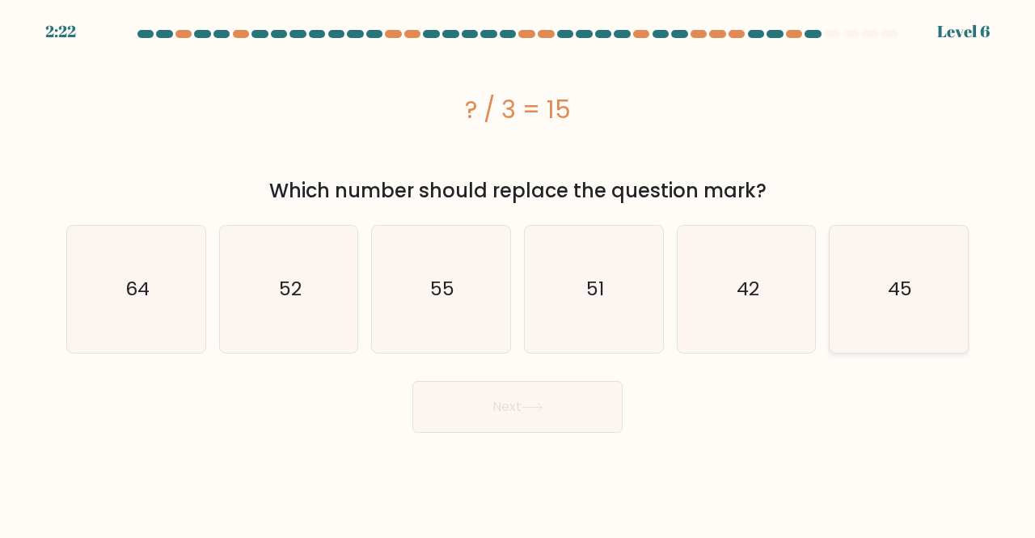
click at [905, 303] on icon "45" at bounding box center [898, 289] width 127 height 127
click at [518, 273] on input "f. 45" at bounding box center [517, 271] width 1 height 4
radio input "true"
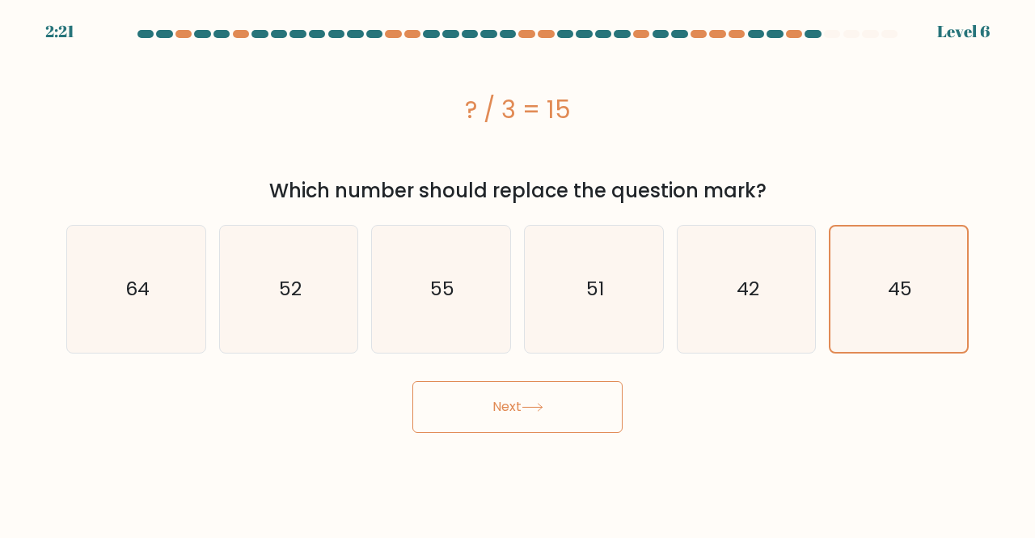
click at [516, 410] on button "Next" at bounding box center [517, 407] width 210 height 52
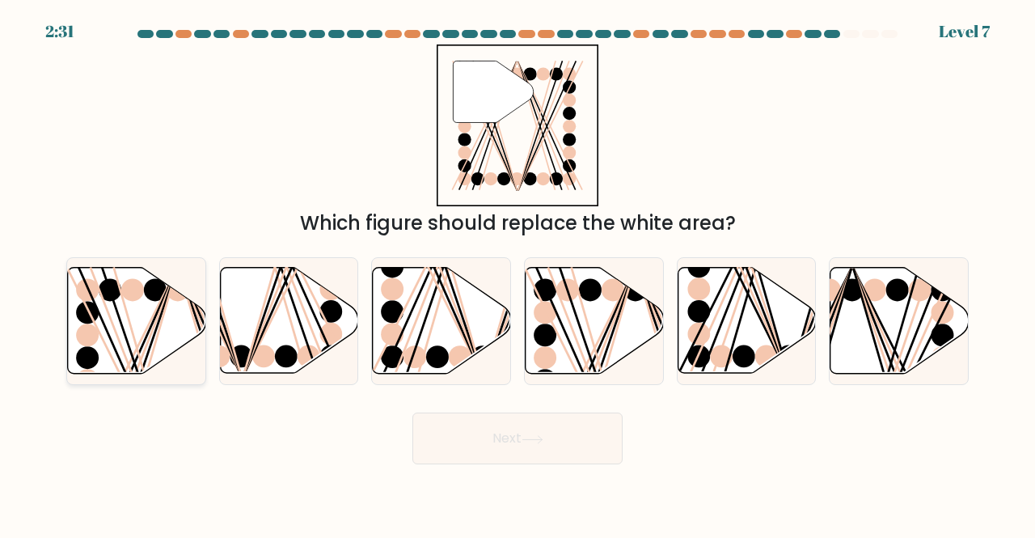
click at [89, 318] on ellipse at bounding box center [87, 312] width 23 height 23
click at [517, 273] on input "a." at bounding box center [517, 271] width 1 height 4
radio input "true"
click at [501, 432] on button "Next" at bounding box center [517, 438] width 210 height 52
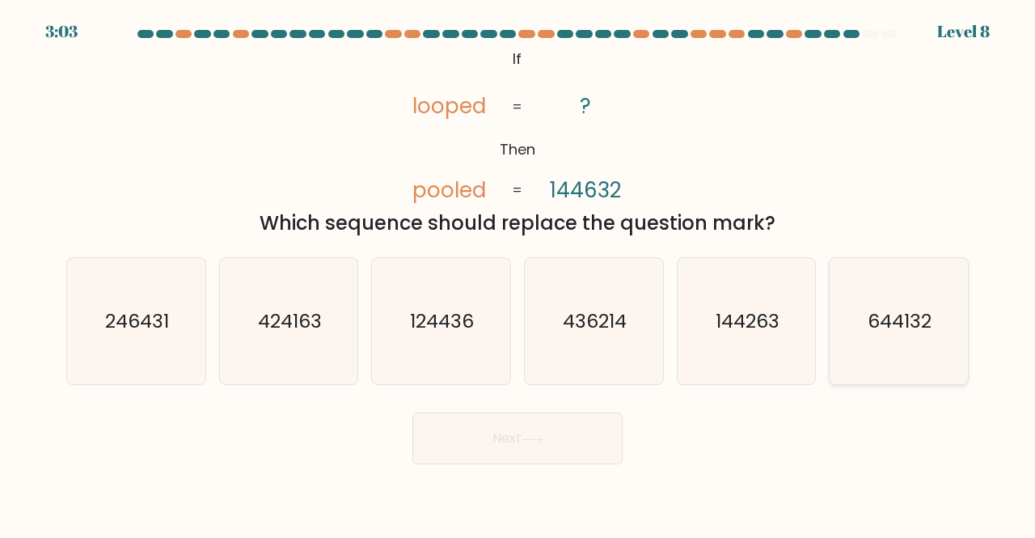
click at [931, 354] on icon "644132" at bounding box center [898, 321] width 127 height 127
click at [518, 273] on input "f. 644132" at bounding box center [517, 271] width 1 height 4
radio input "true"
click at [475, 432] on button "Next" at bounding box center [517, 438] width 210 height 52
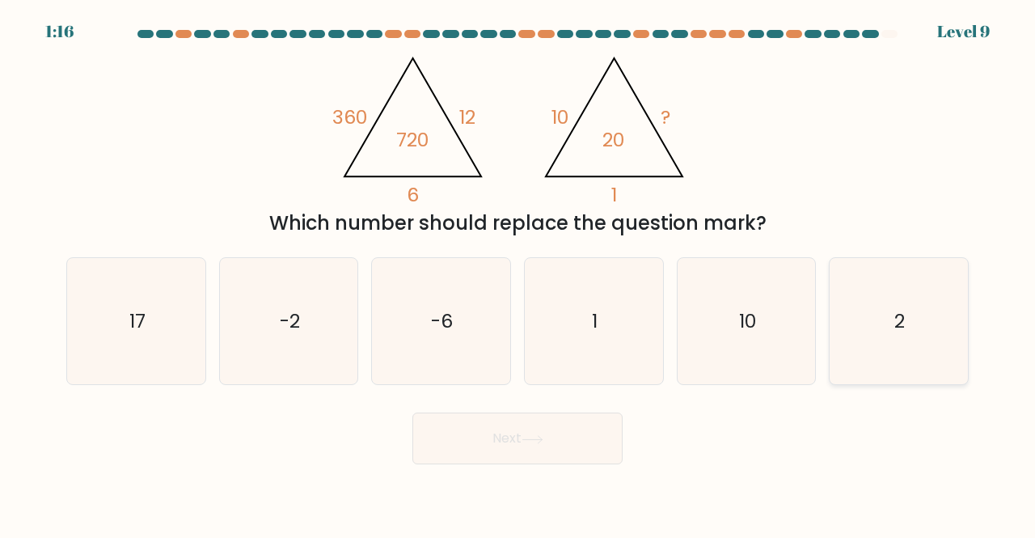
click at [917, 284] on icon "2" at bounding box center [898, 321] width 127 height 127
click at [518, 273] on input "f. 2" at bounding box center [517, 271] width 1 height 4
radio input "true"
click at [558, 425] on button "Next" at bounding box center [517, 438] width 210 height 52
click at [520, 426] on button "Next" at bounding box center [517, 438] width 210 height 52
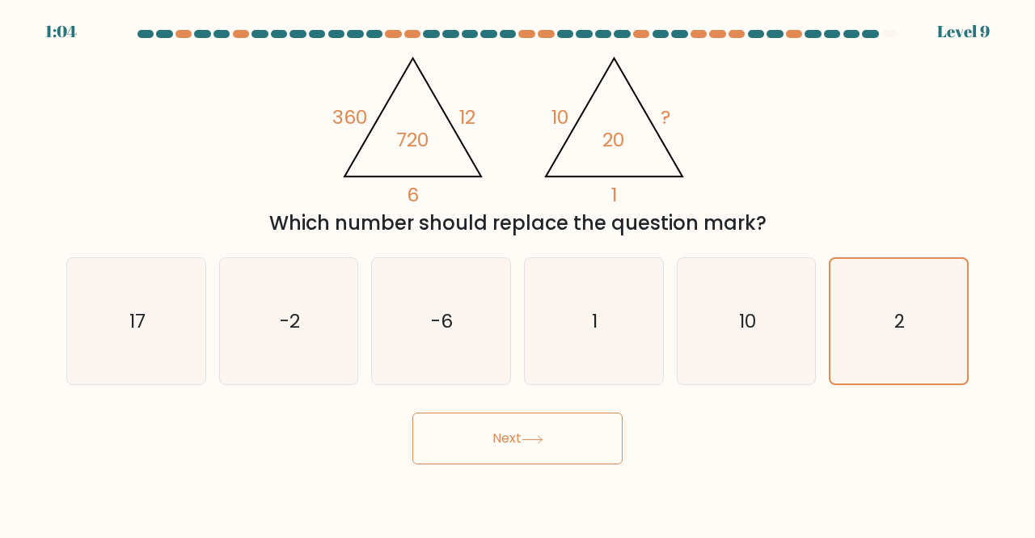
click at [548, 435] on button "Next" at bounding box center [517, 438] width 210 height 52
click at [498, 461] on button "Next" at bounding box center [517, 438] width 210 height 52
click at [506, 436] on button "Next" at bounding box center [517, 438] width 210 height 52
click at [491, 442] on button "Next" at bounding box center [517, 438] width 210 height 52
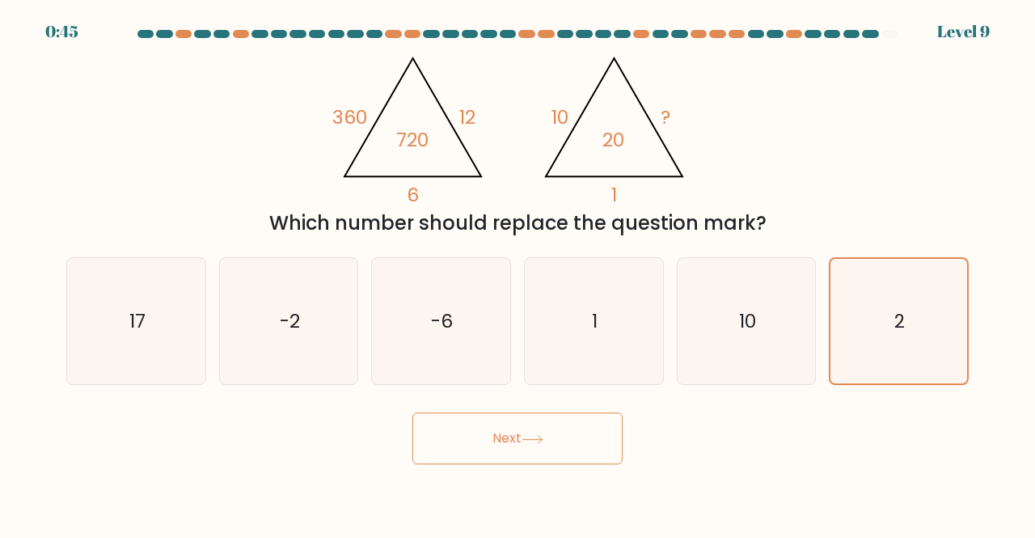
click at [508, 441] on button "Next" at bounding box center [517, 438] width 210 height 52
click at [526, 445] on button "Next" at bounding box center [517, 438] width 210 height 52
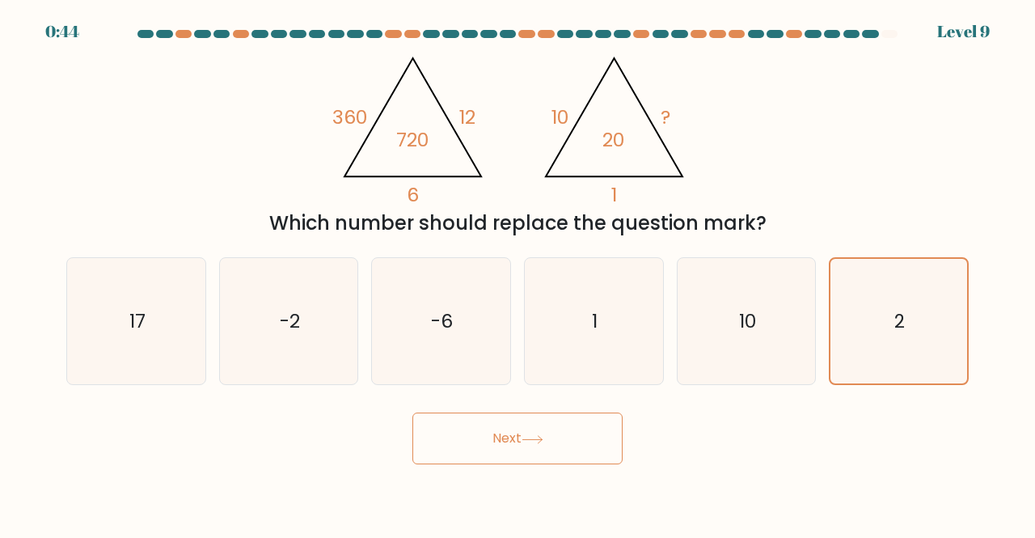
click at [520, 436] on button "Next" at bounding box center [517, 438] width 210 height 52
click at [521, 434] on button "Next" at bounding box center [517, 438] width 210 height 52
click at [512, 415] on button "Next" at bounding box center [517, 438] width 210 height 52
click at [390, 34] on div at bounding box center [393, 34] width 16 height 8
click at [401, 31] on at bounding box center [517, 34] width 763 height 8
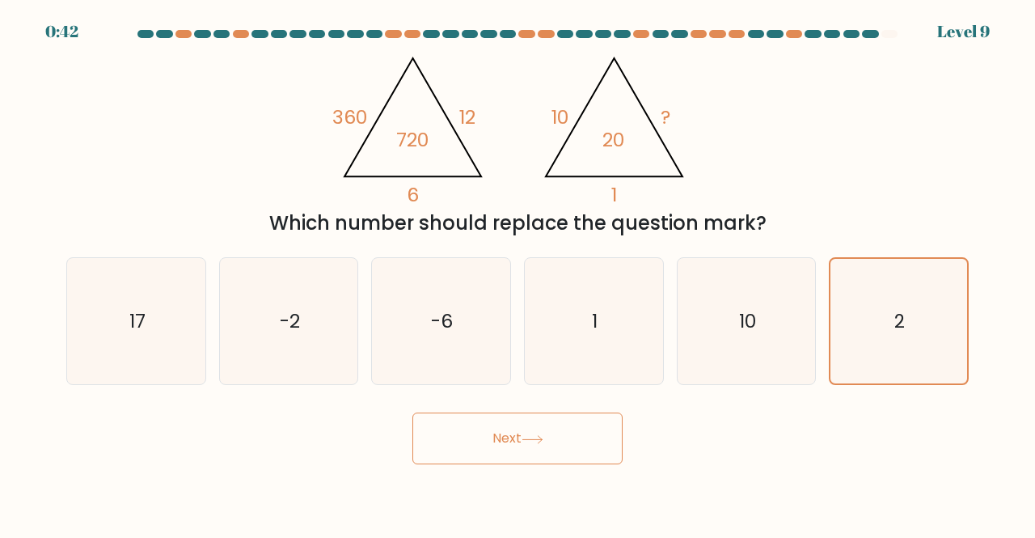
click at [391, 32] on div at bounding box center [393, 34] width 16 height 8
click at [445, 16] on div "0:42 Level 9" at bounding box center [517, 9] width 1035 height 19
click at [880, 32] on at bounding box center [517, 34] width 763 height 8
click at [532, 443] on button "Next" at bounding box center [517, 438] width 210 height 52
click at [521, 440] on button "Next" at bounding box center [517, 438] width 210 height 52
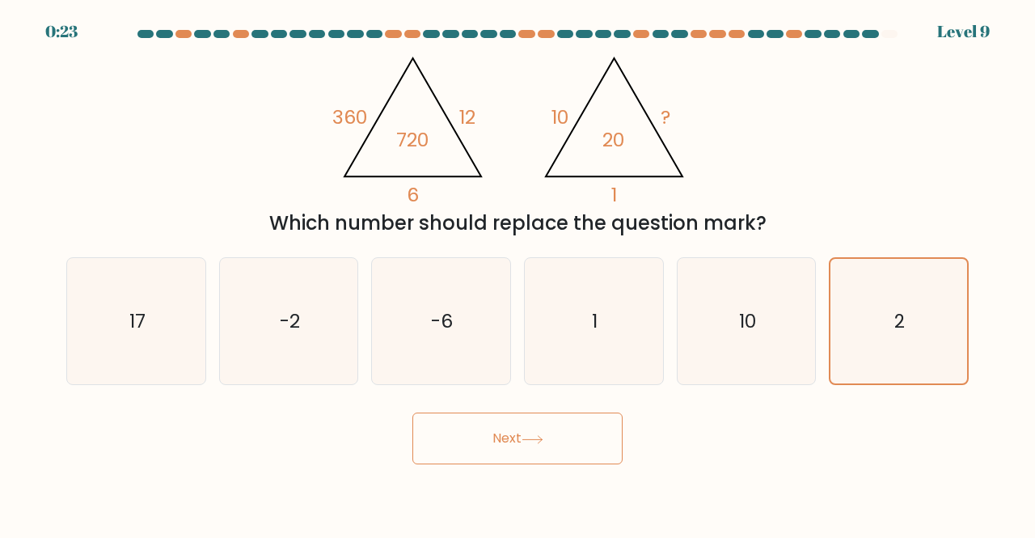
click at [516, 441] on button "Next" at bounding box center [517, 438] width 210 height 52
click at [522, 438] on button "Next" at bounding box center [517, 438] width 210 height 52
click at [517, 452] on button "Next" at bounding box center [517, 438] width 210 height 52
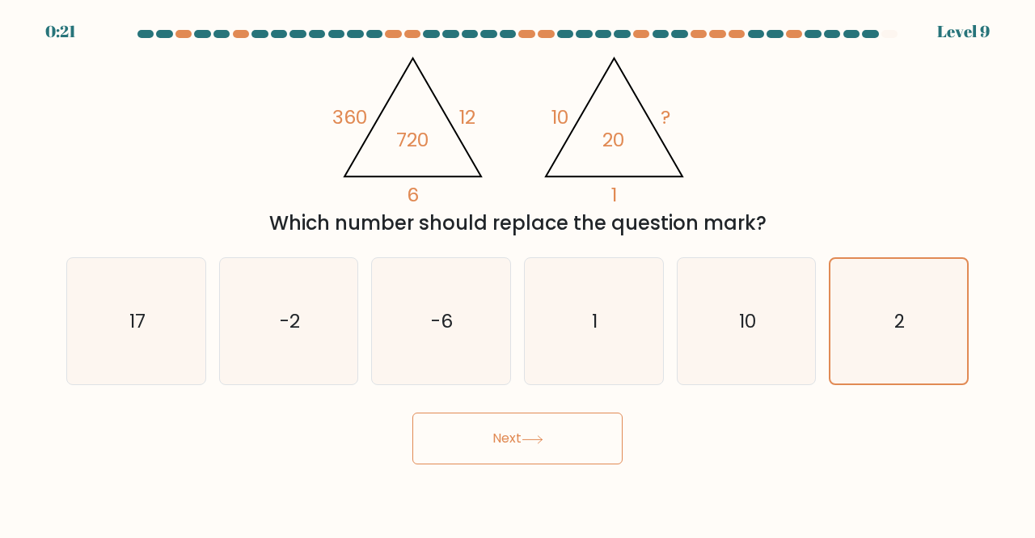
click at [517, 452] on button "Next" at bounding box center [517, 438] width 210 height 52
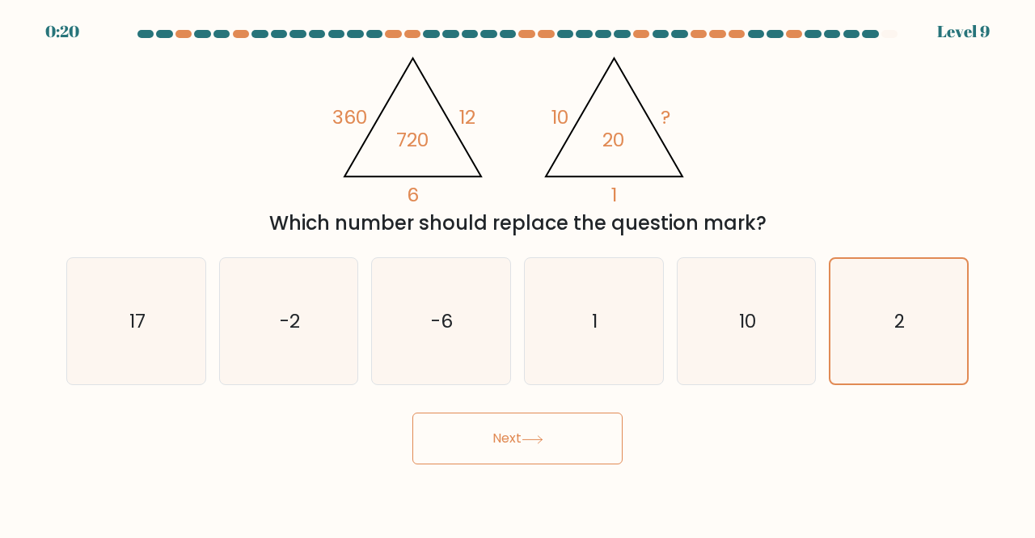
click at [517, 452] on button "Next" at bounding box center [517, 438] width 210 height 52
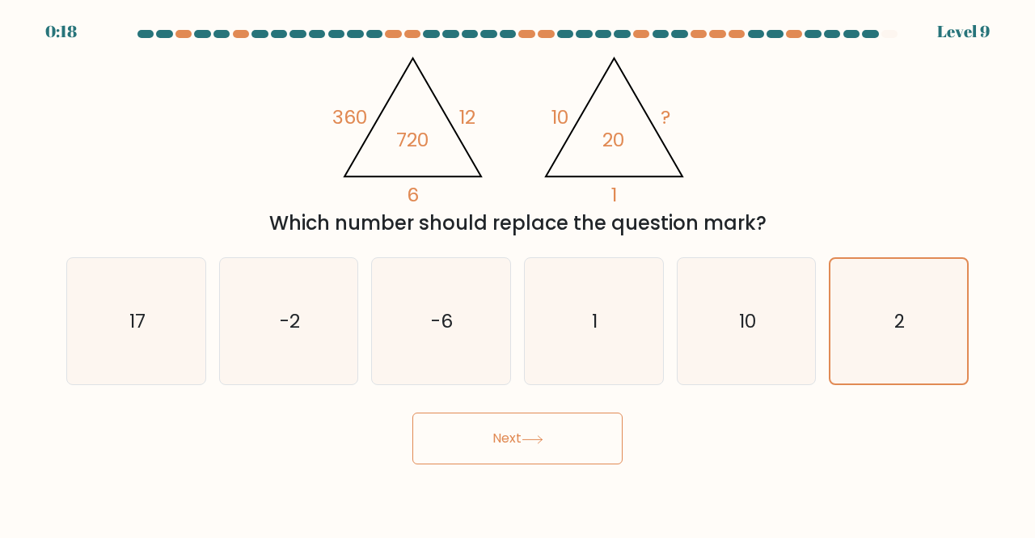
click at [517, 452] on button "Next" at bounding box center [517, 438] width 210 height 52
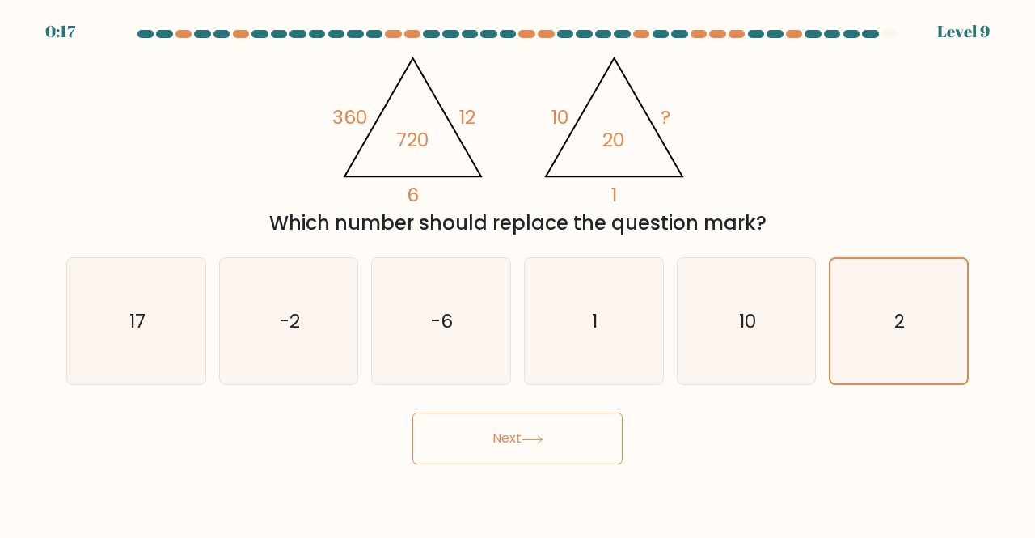
click at [517, 452] on button "Next" at bounding box center [517, 438] width 210 height 52
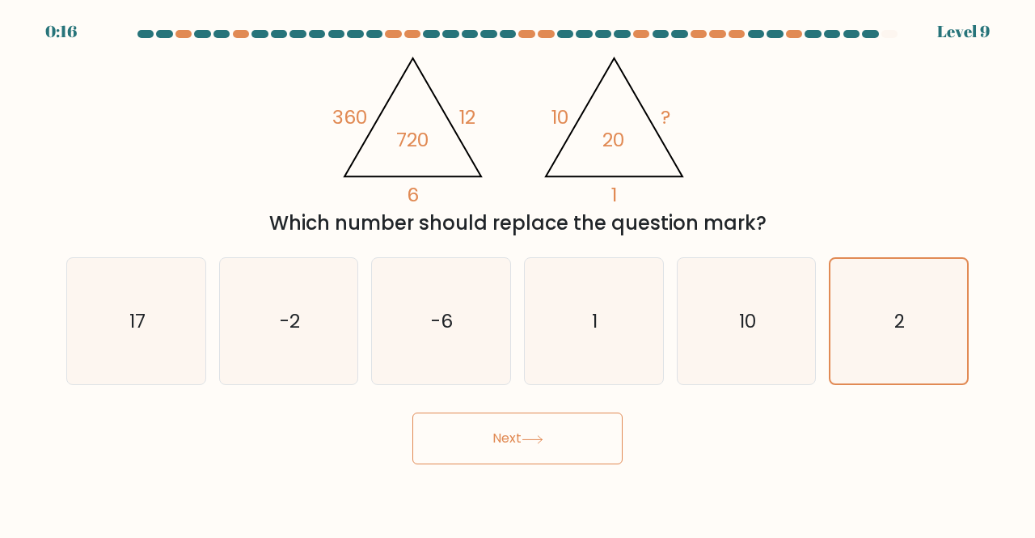
click at [517, 452] on button "Next" at bounding box center [517, 438] width 210 height 52
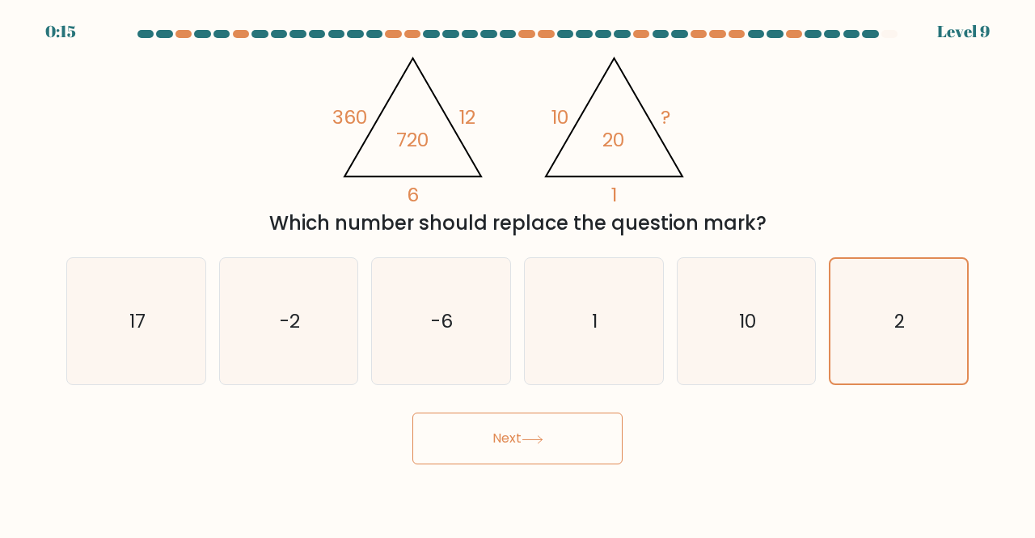
click at [517, 452] on button "Next" at bounding box center [517, 438] width 210 height 52
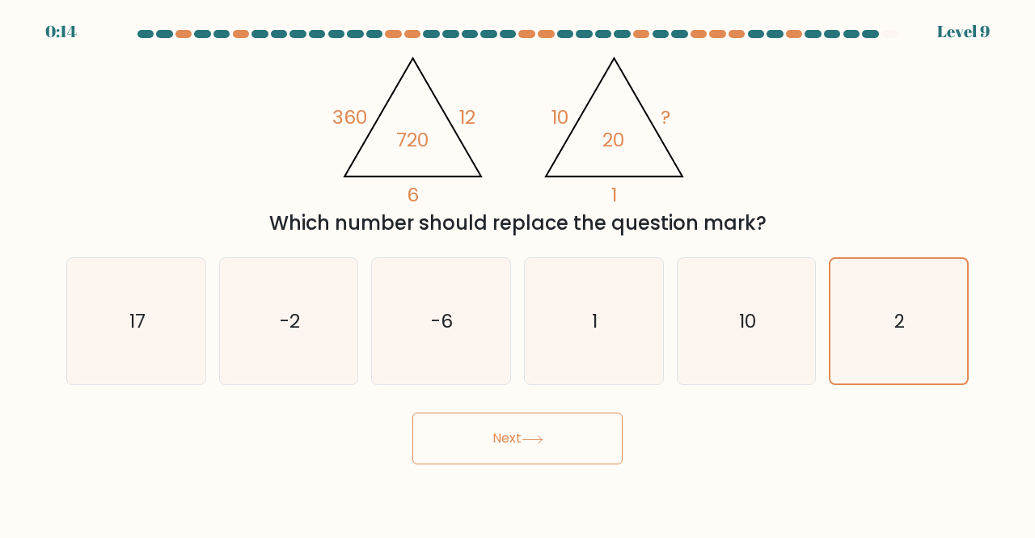
click at [517, 452] on button "Next" at bounding box center [517, 438] width 210 height 52
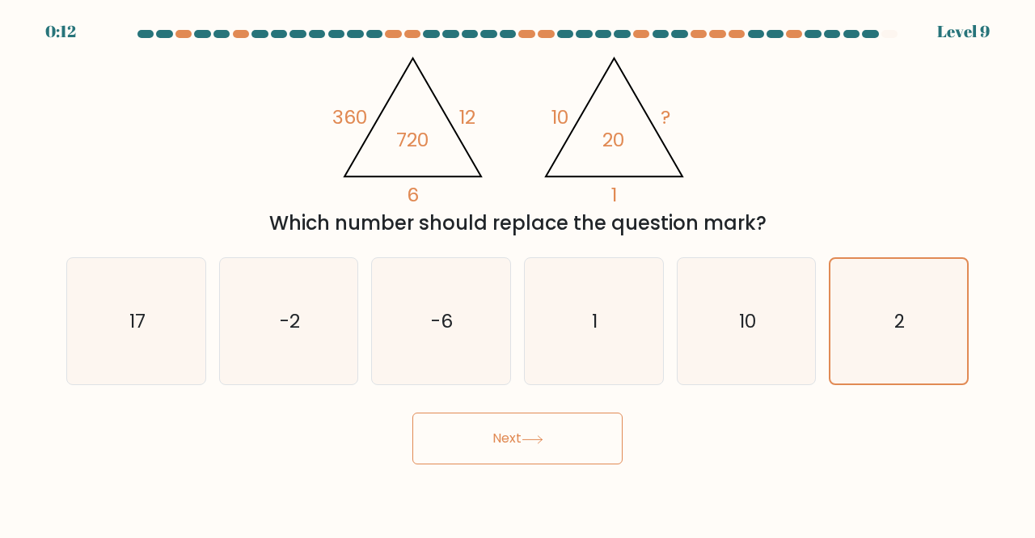
click at [517, 452] on button "Next" at bounding box center [517, 438] width 210 height 52
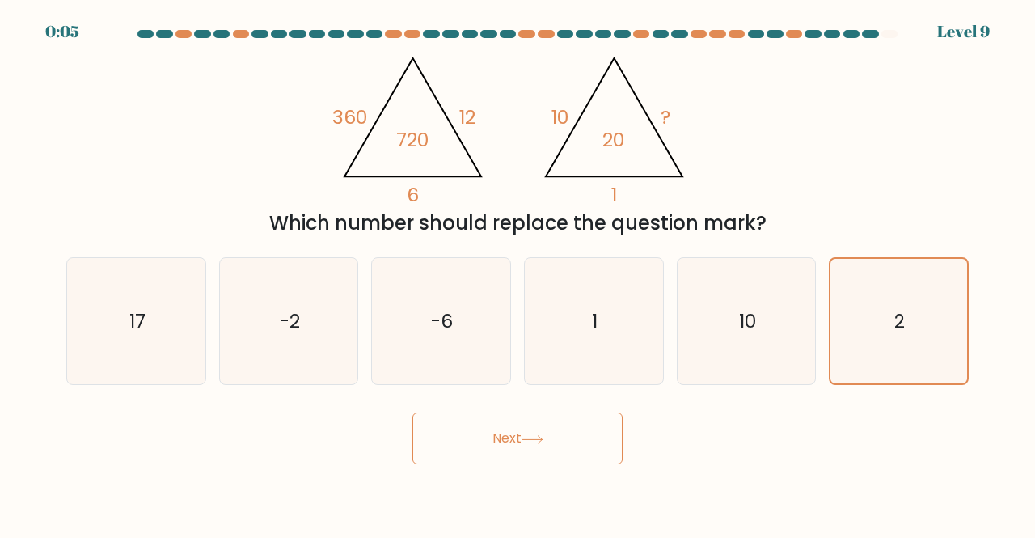
click at [517, 452] on button "Next" at bounding box center [517, 438] width 210 height 52
click at [456, 443] on button "Next" at bounding box center [517, 438] width 210 height 52
click at [535, 432] on button "Next" at bounding box center [517, 438] width 210 height 52
